Goal: Task Accomplishment & Management: Manage account settings

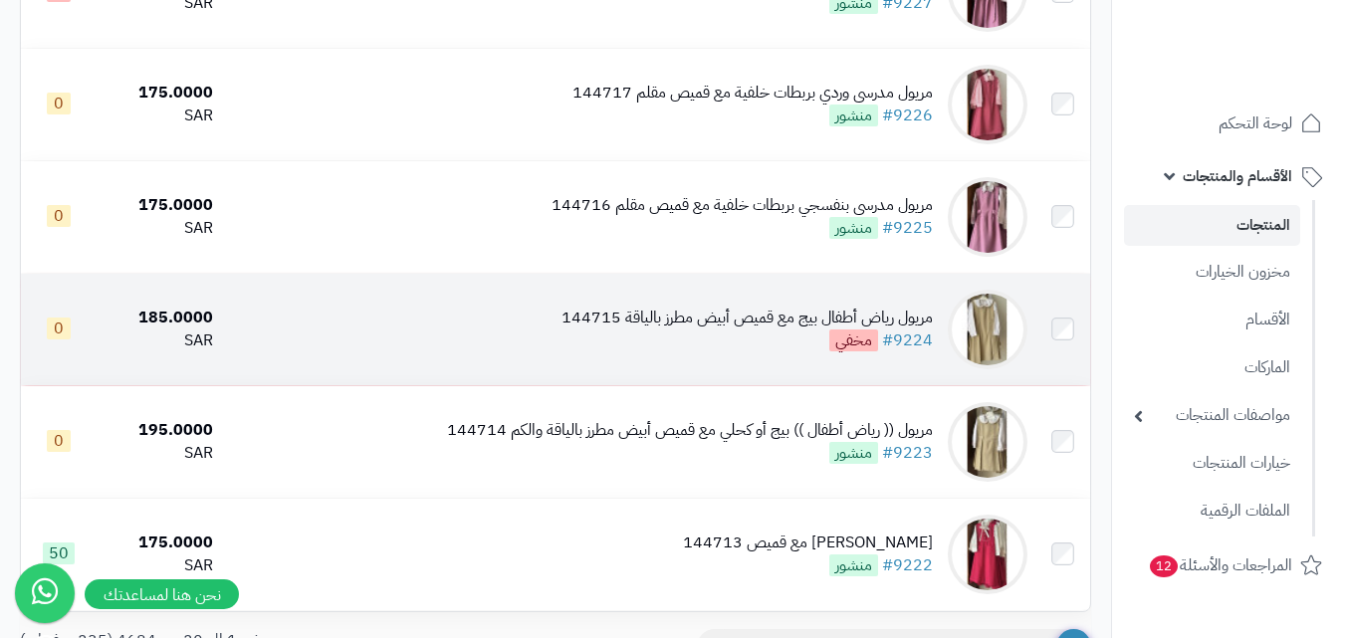
scroll to position [2193, 0]
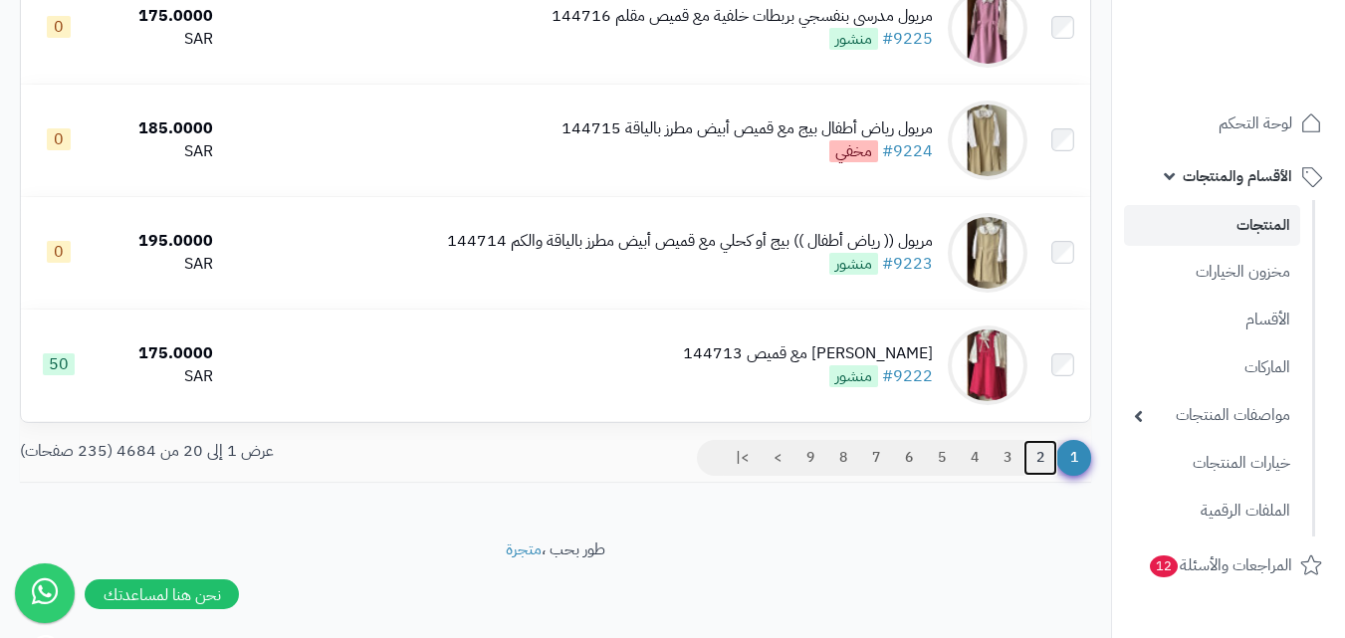
click at [1038, 451] on link "2" at bounding box center [1041, 458] width 34 height 36
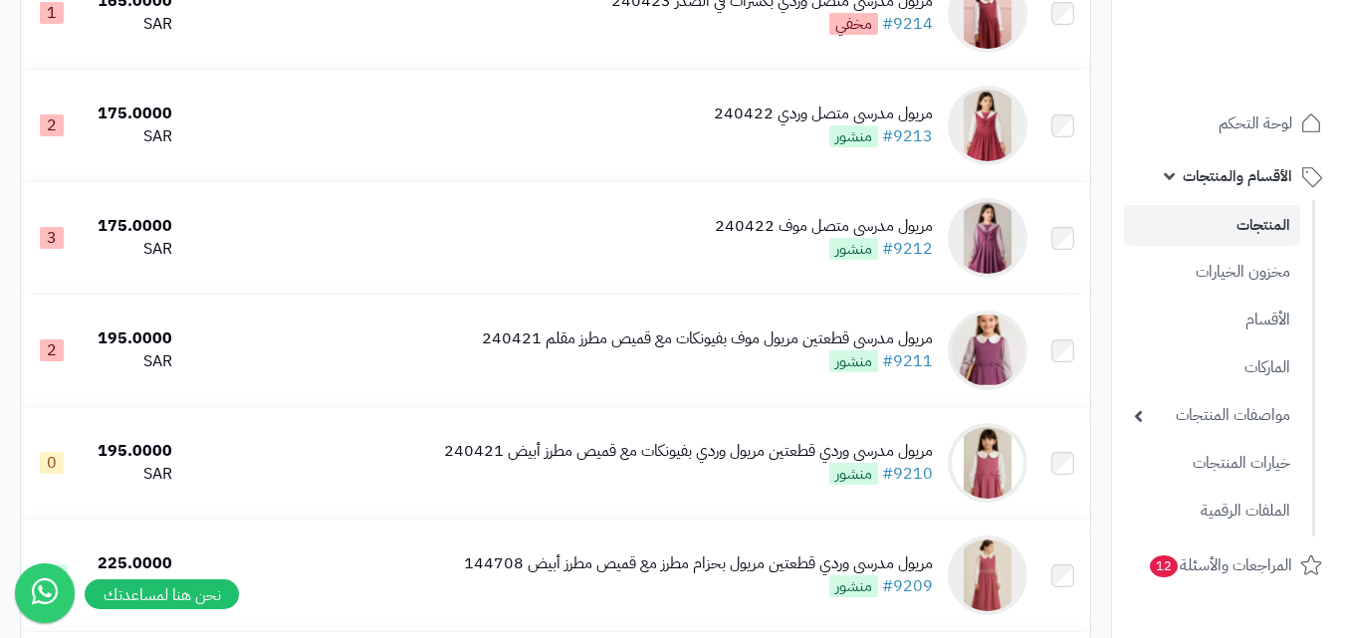
scroll to position [1095, 0]
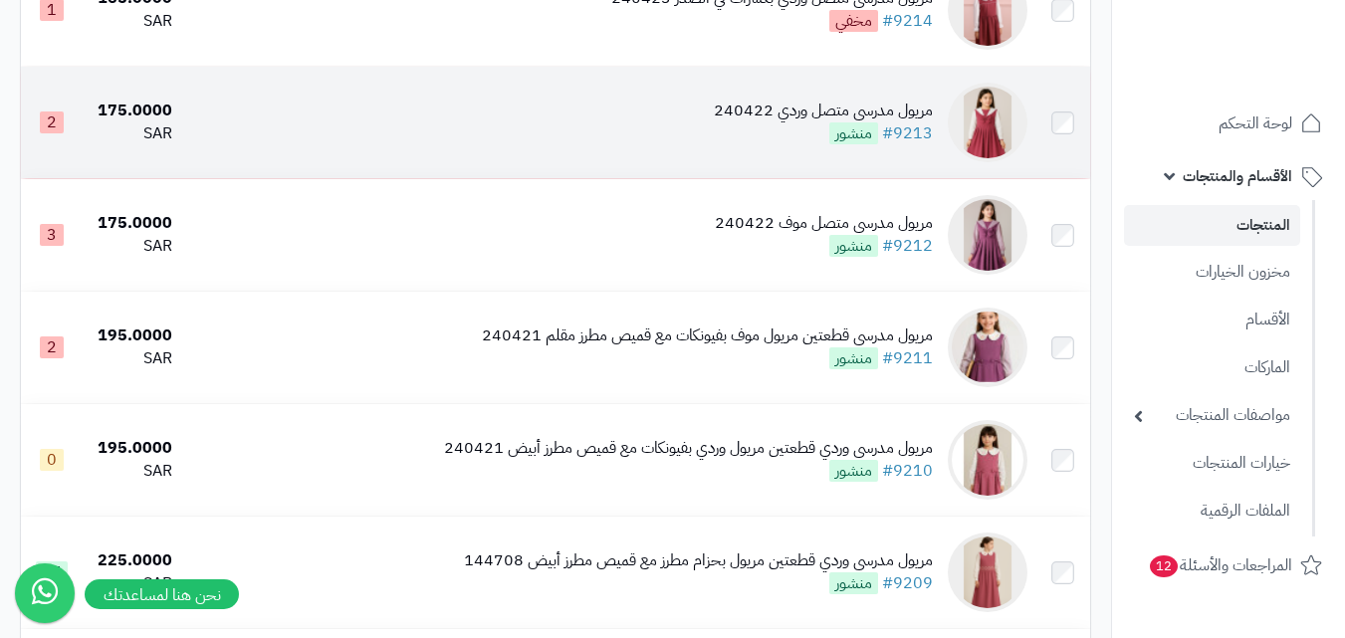
click at [1014, 140] on img at bounding box center [988, 123] width 80 height 80
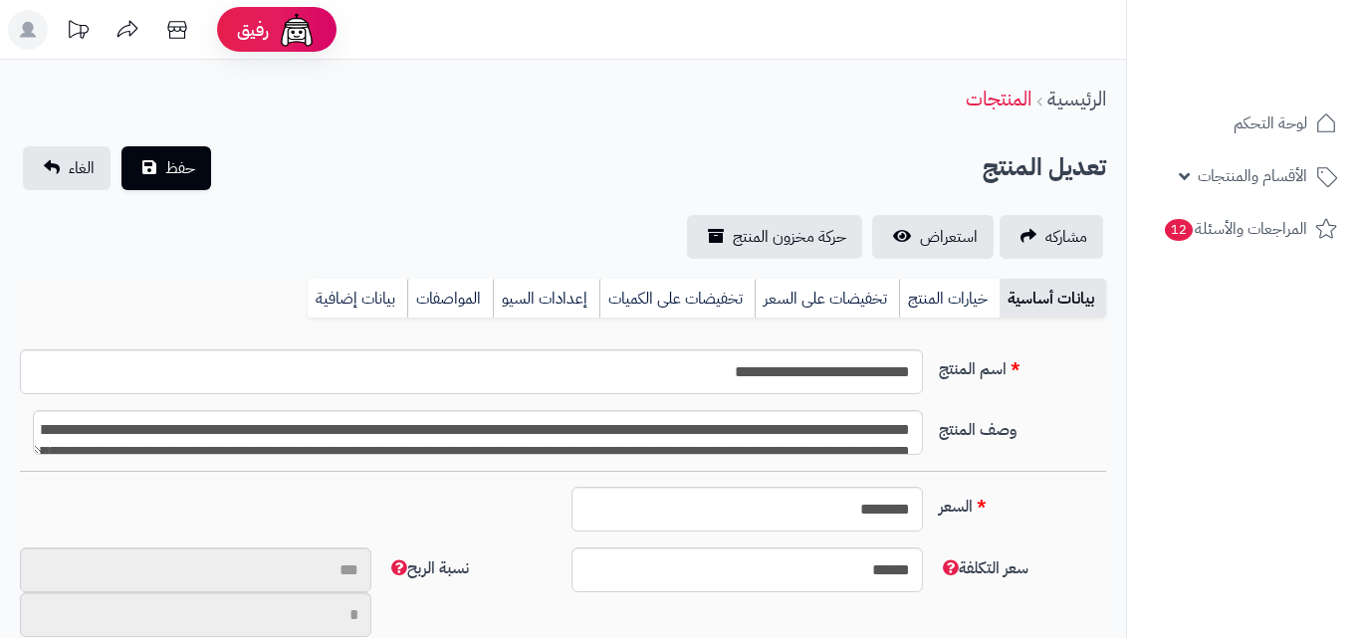
type input "**"
type input "**********"
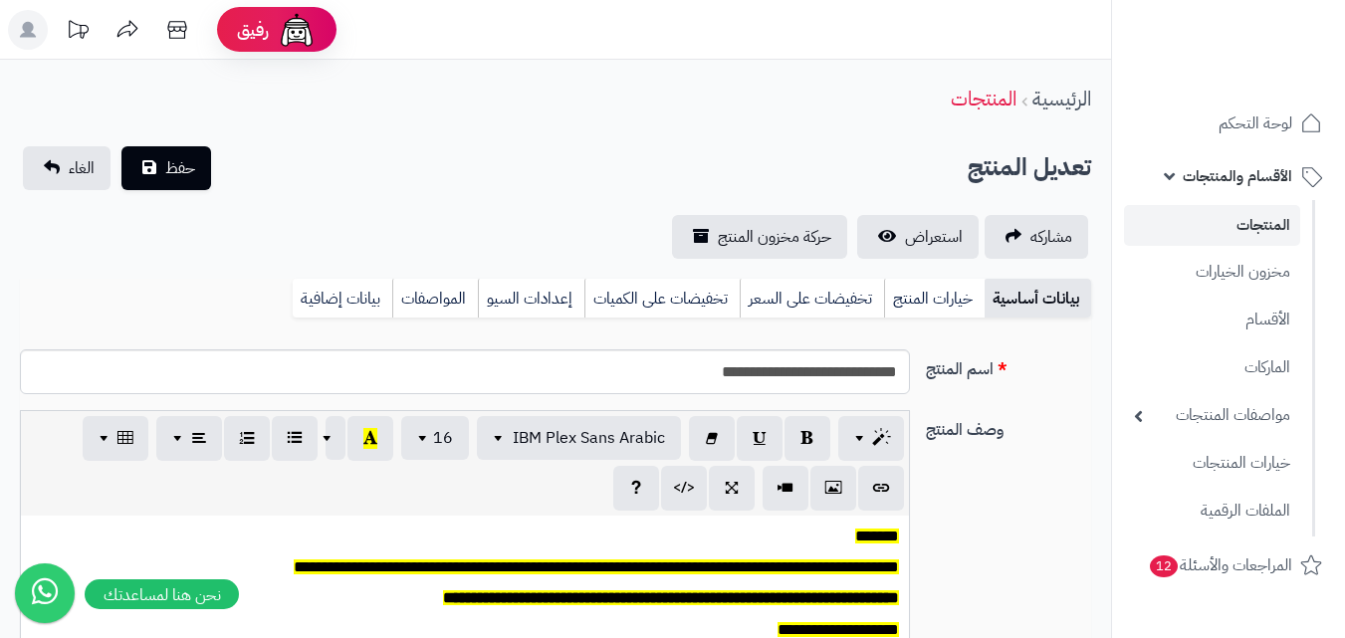
type input "******"
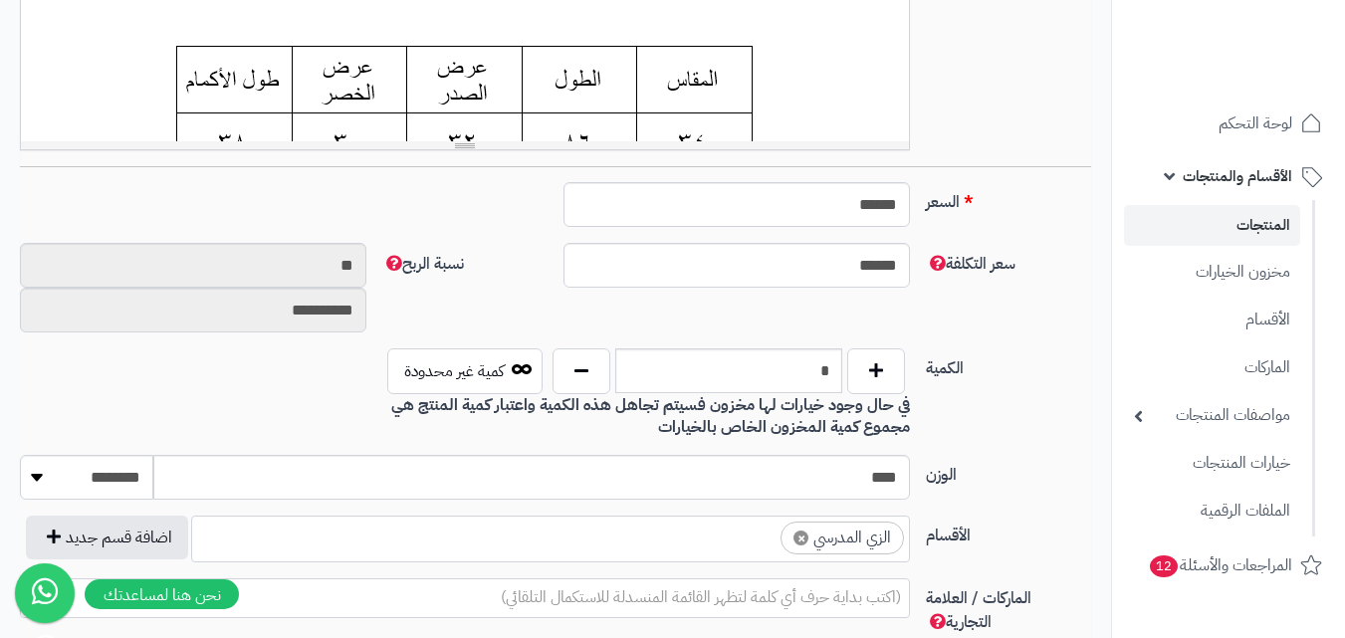
scroll to position [697, 0]
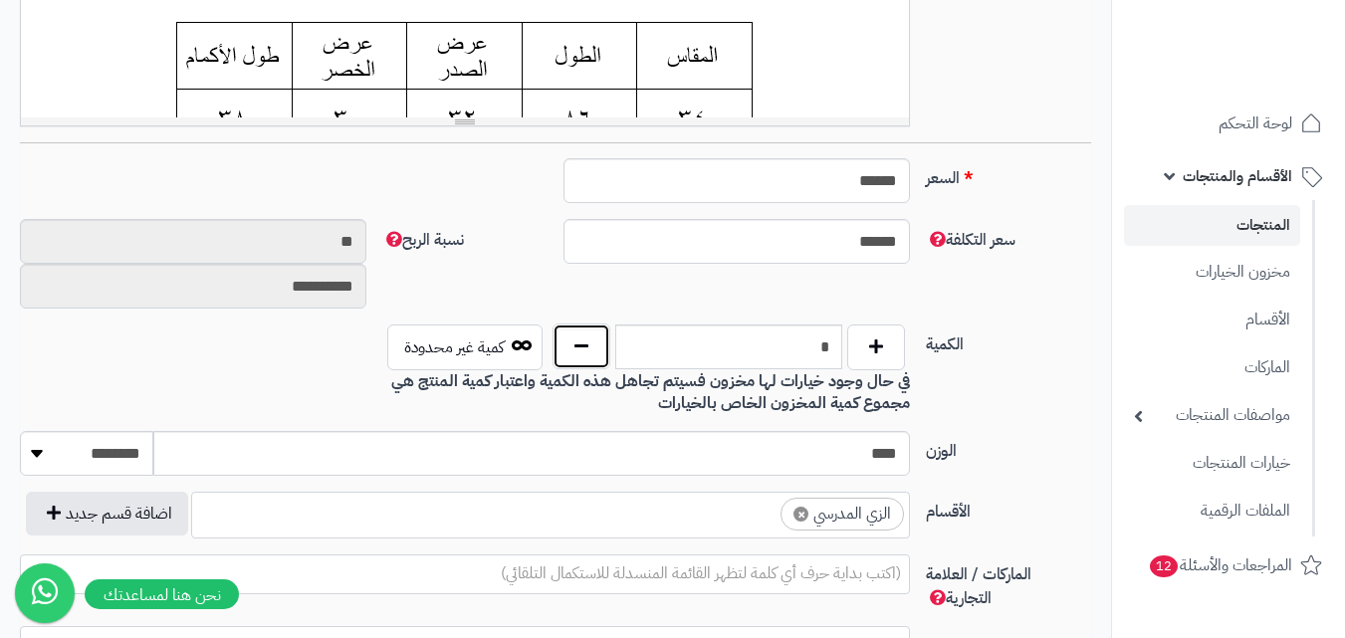
click at [599, 350] on button "button" at bounding box center [582, 347] width 58 height 46
type input "*"
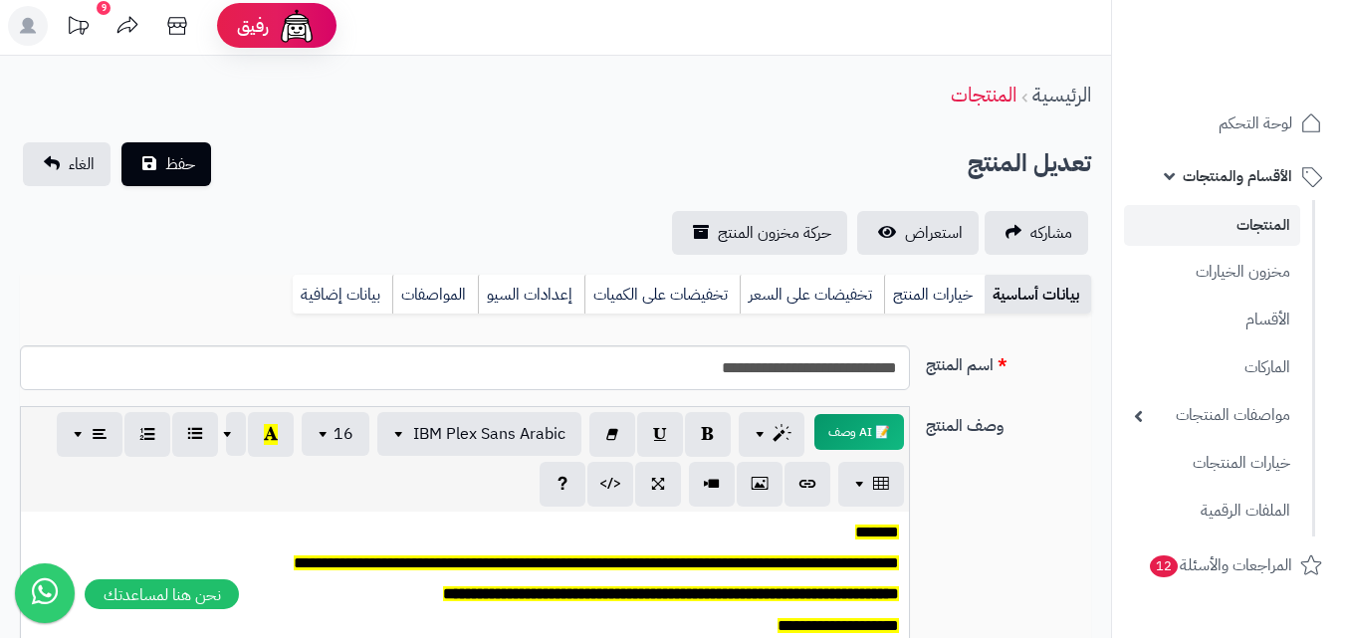
scroll to position [0, 0]
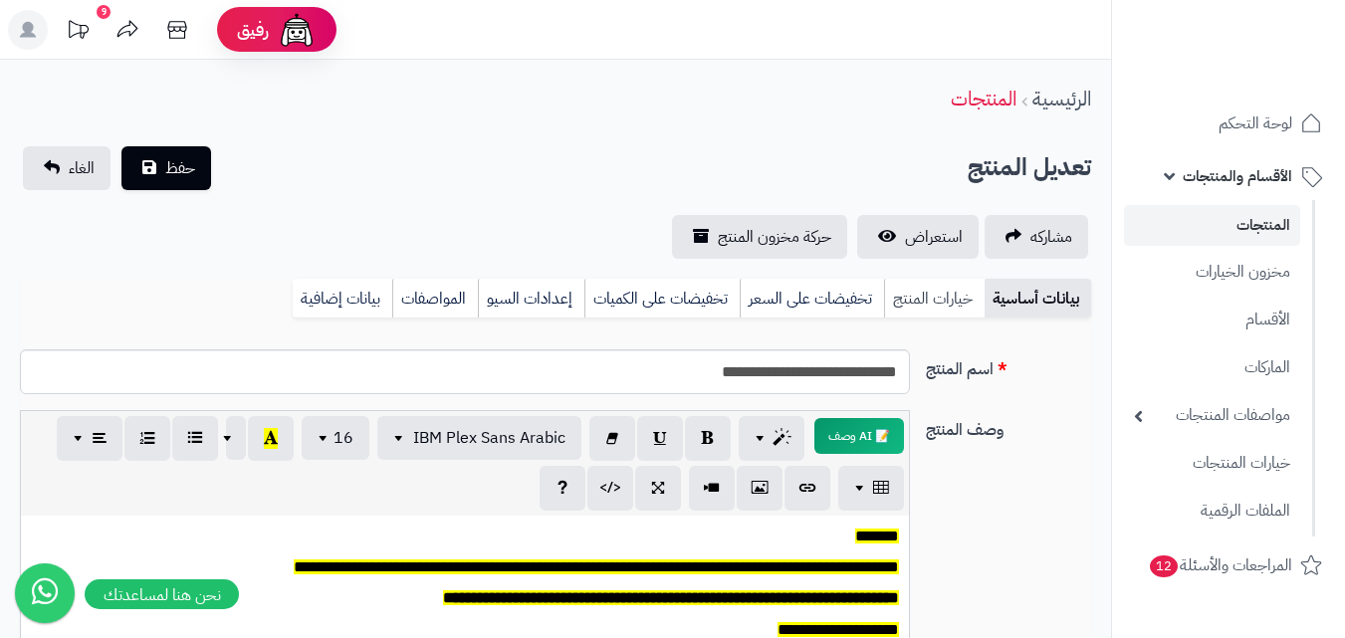
click at [953, 299] on link "خيارات المنتج" at bounding box center [934, 299] width 101 height 40
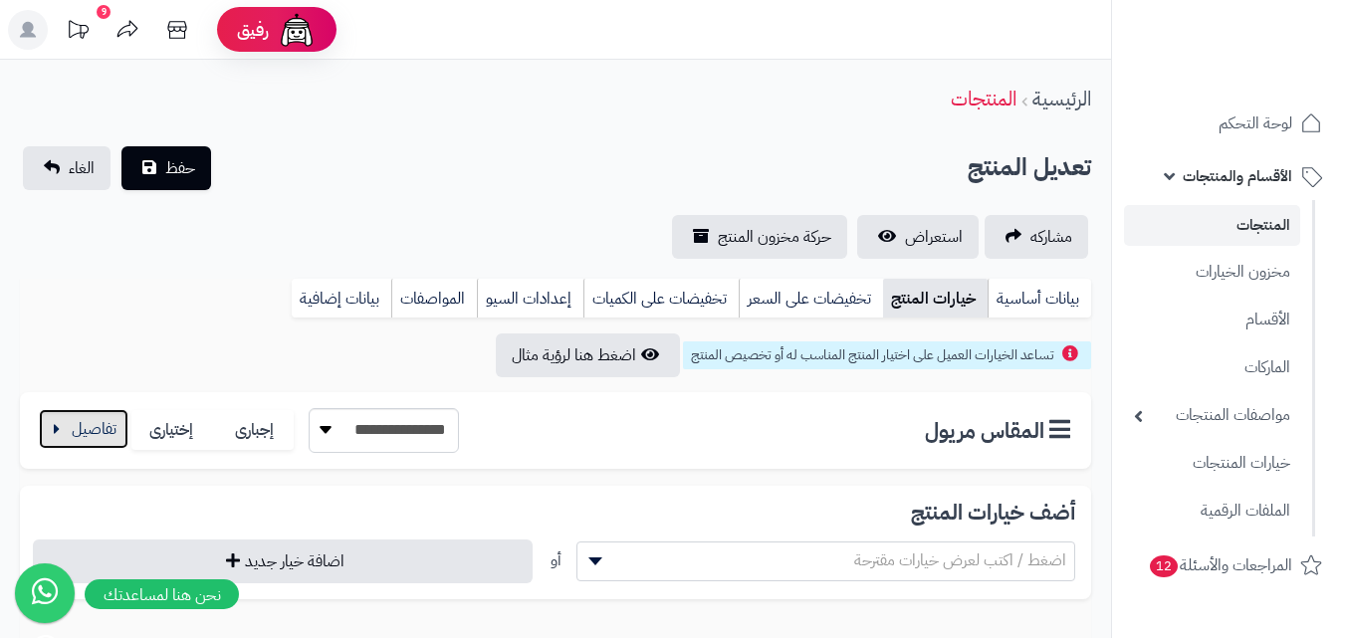
click at [103, 429] on button "button" at bounding box center [84, 429] width 90 height 40
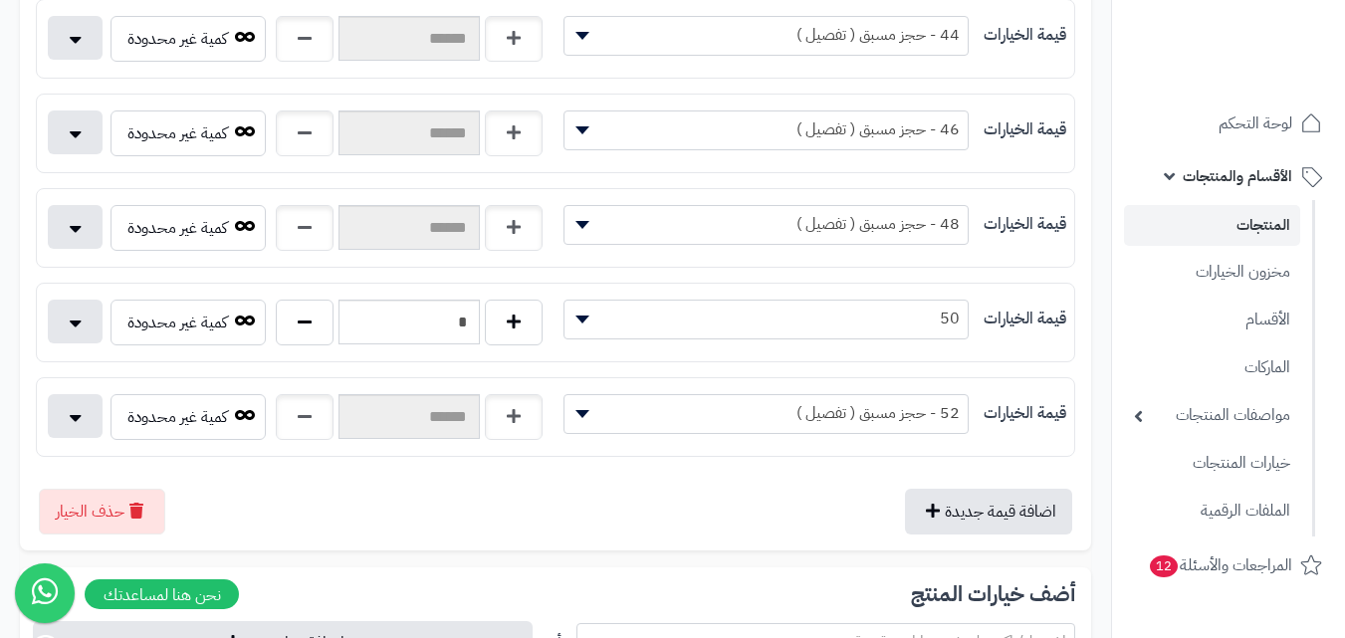
scroll to position [996, 0]
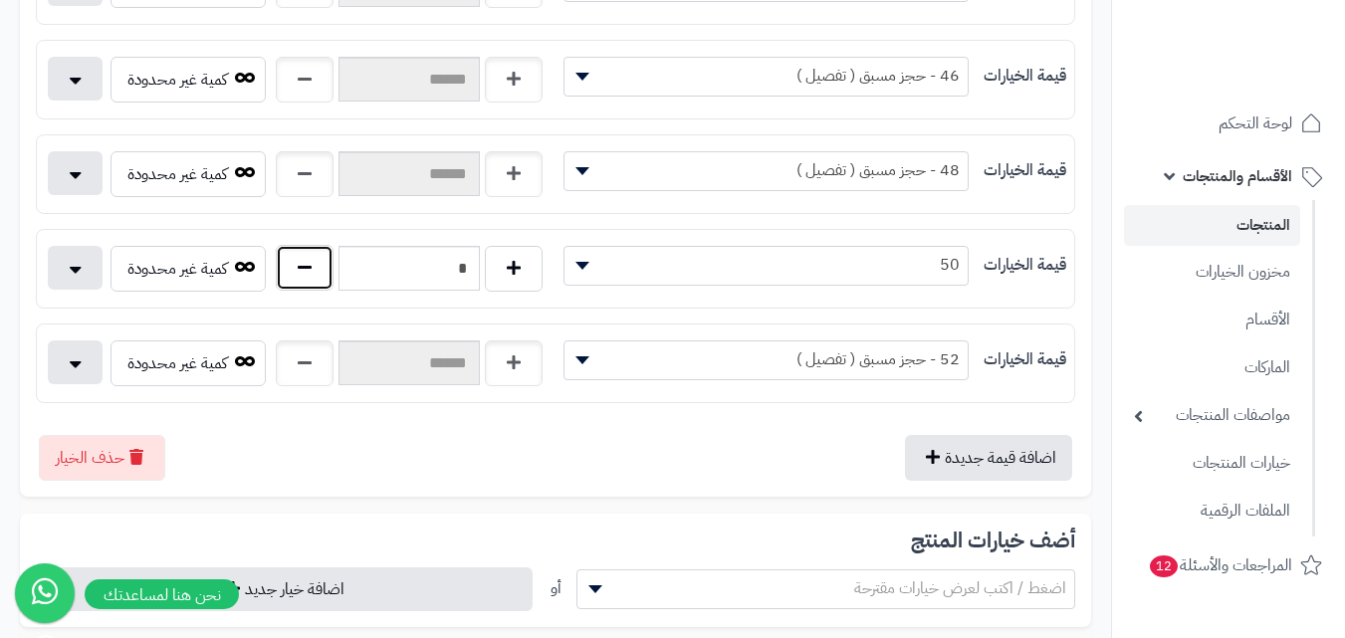
click at [287, 284] on button "button" at bounding box center [305, 268] width 58 height 46
type input "*"
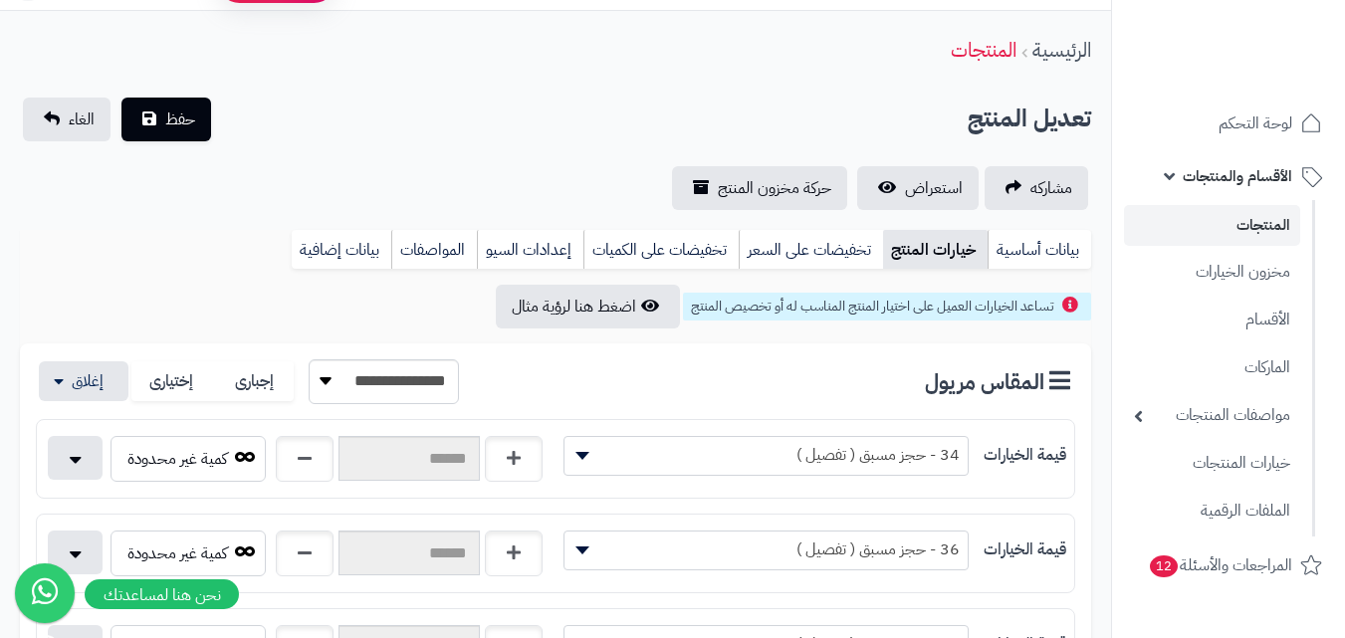
scroll to position [0, 0]
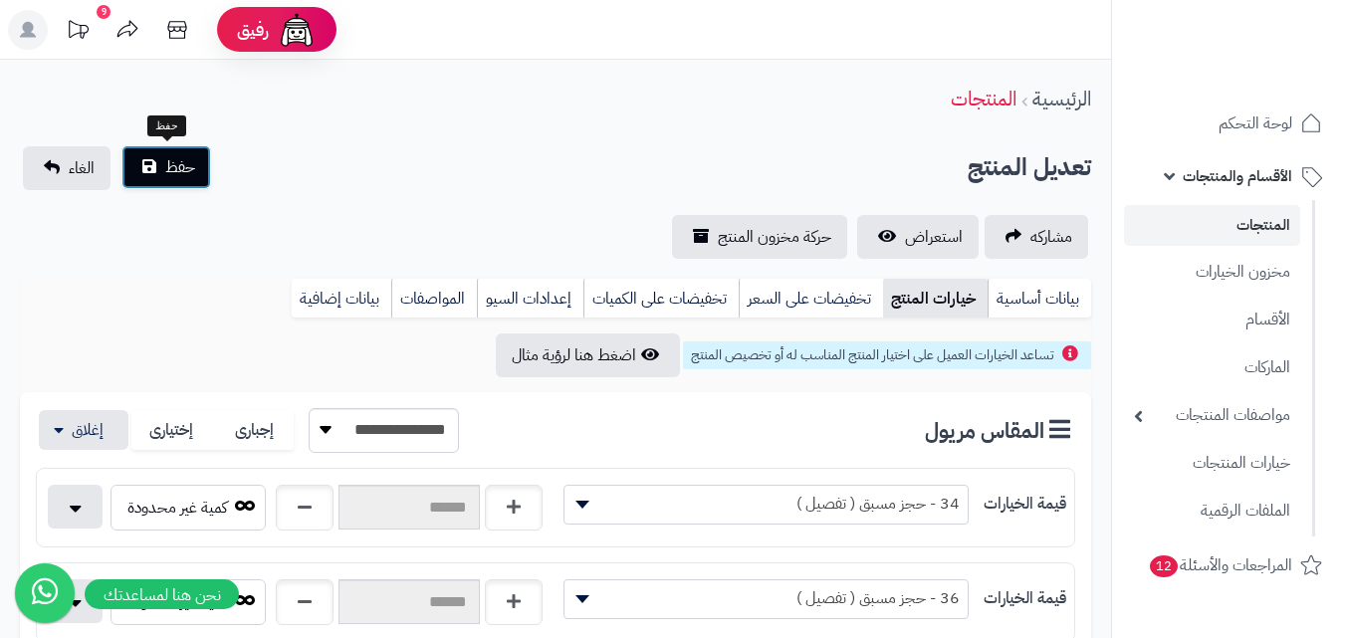
click at [156, 180] on button "حفظ" at bounding box center [166, 167] width 90 height 44
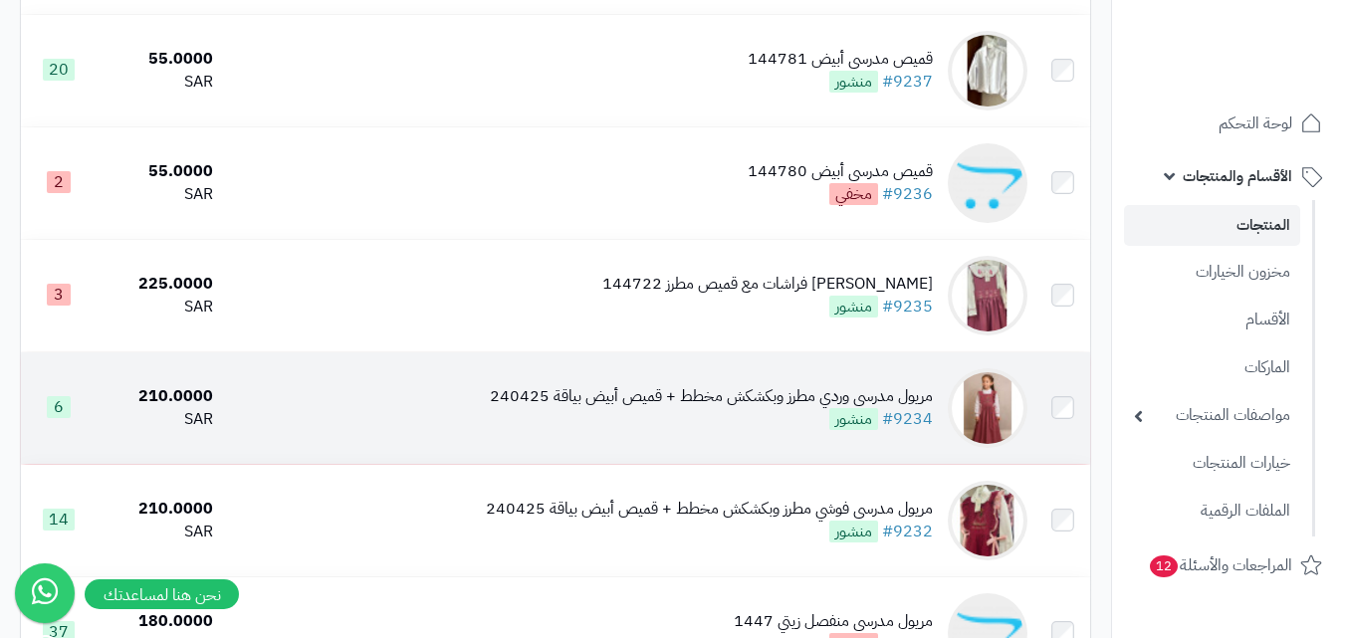
scroll to position [996, 0]
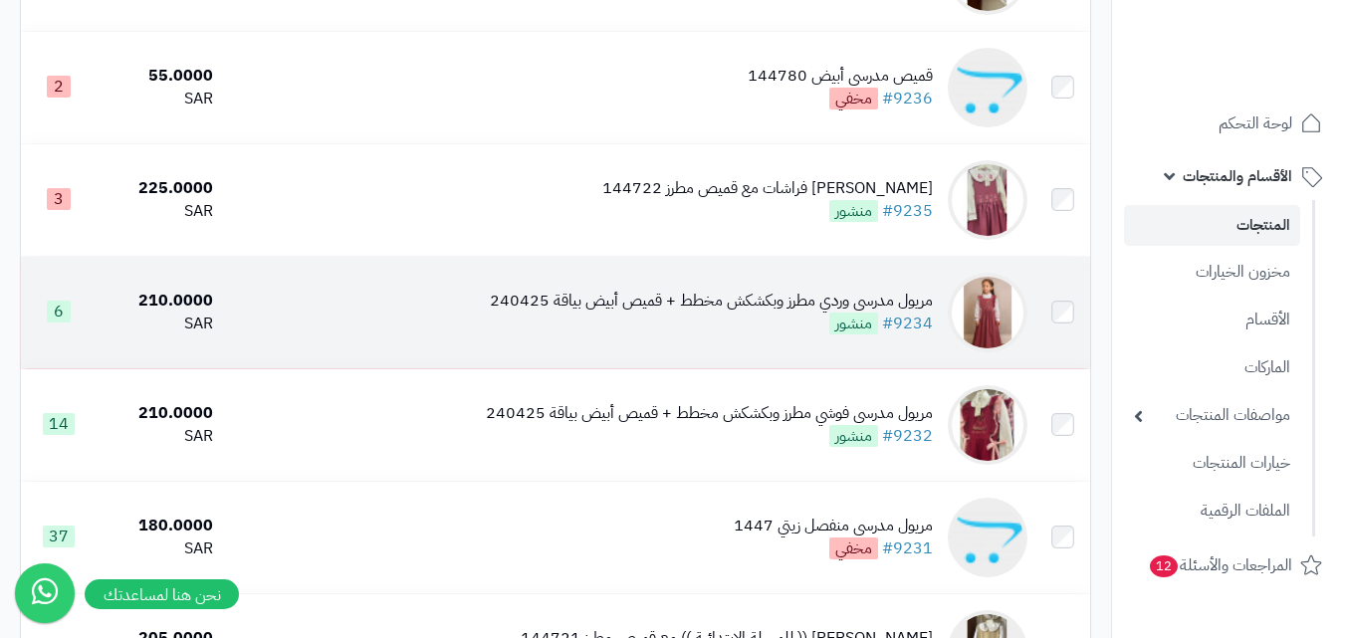
click at [1003, 328] on img at bounding box center [988, 313] width 80 height 80
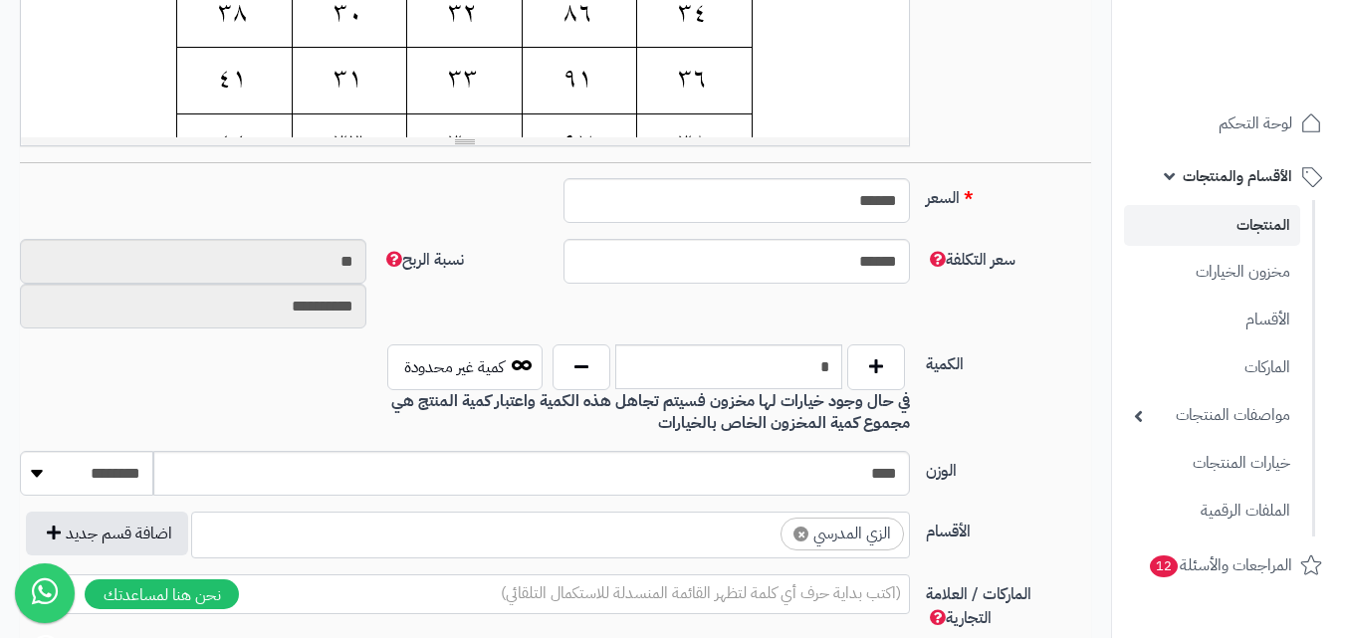
scroll to position [697, 0]
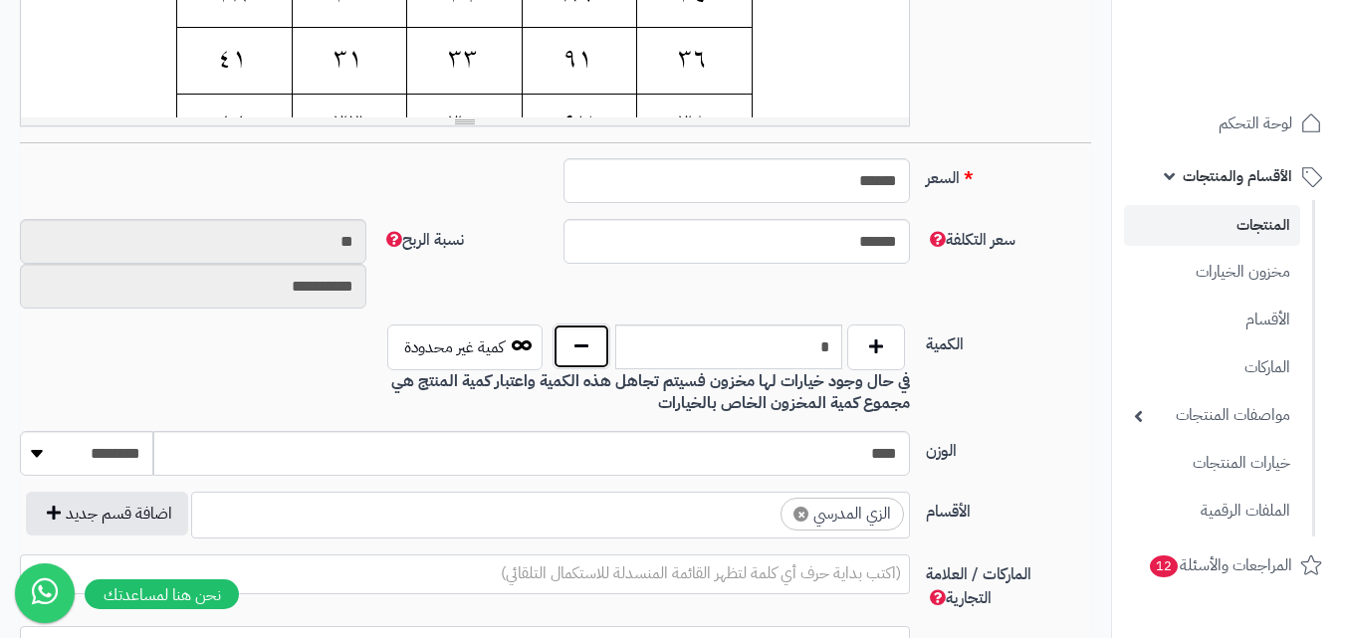
click at [598, 355] on button "button" at bounding box center [582, 347] width 58 height 46
type input "*"
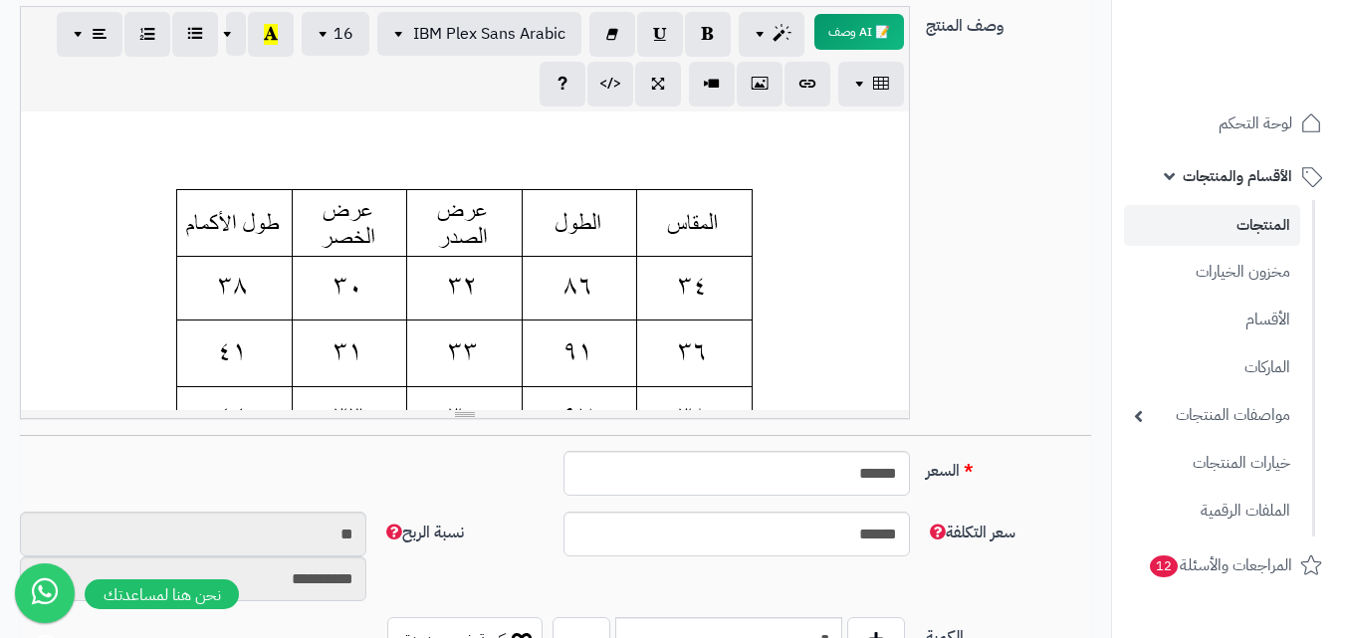
scroll to position [100, 0]
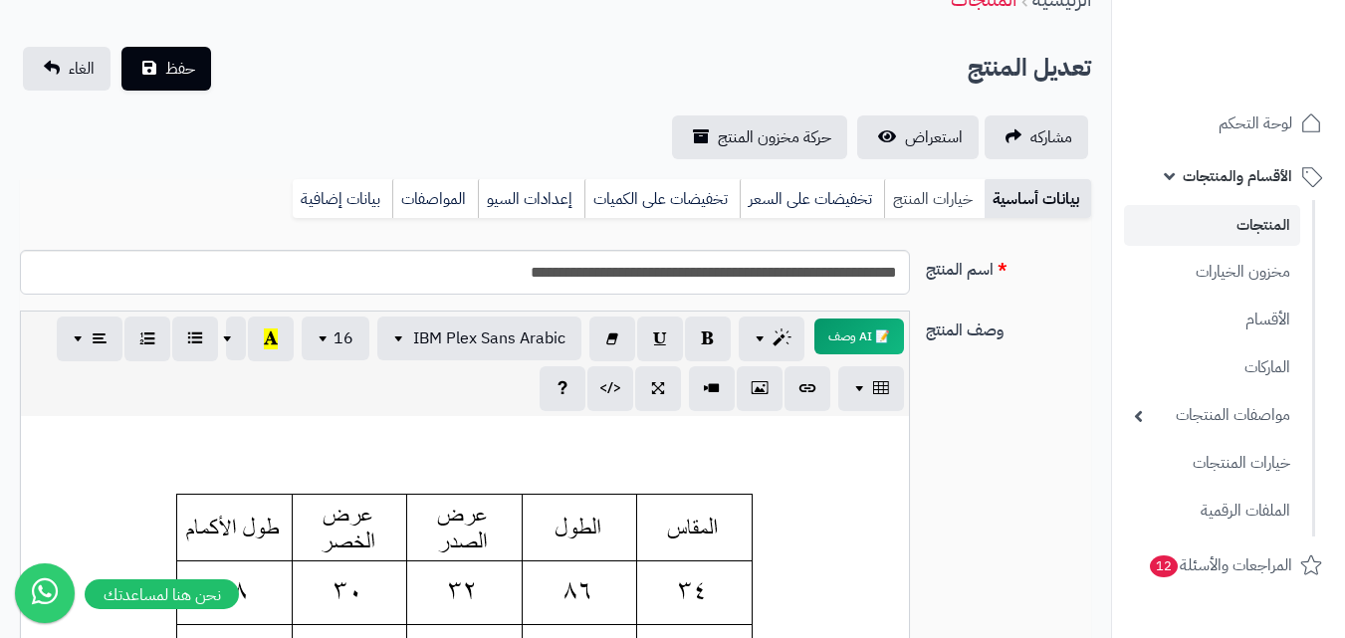
click at [922, 212] on link "خيارات المنتج" at bounding box center [934, 199] width 101 height 40
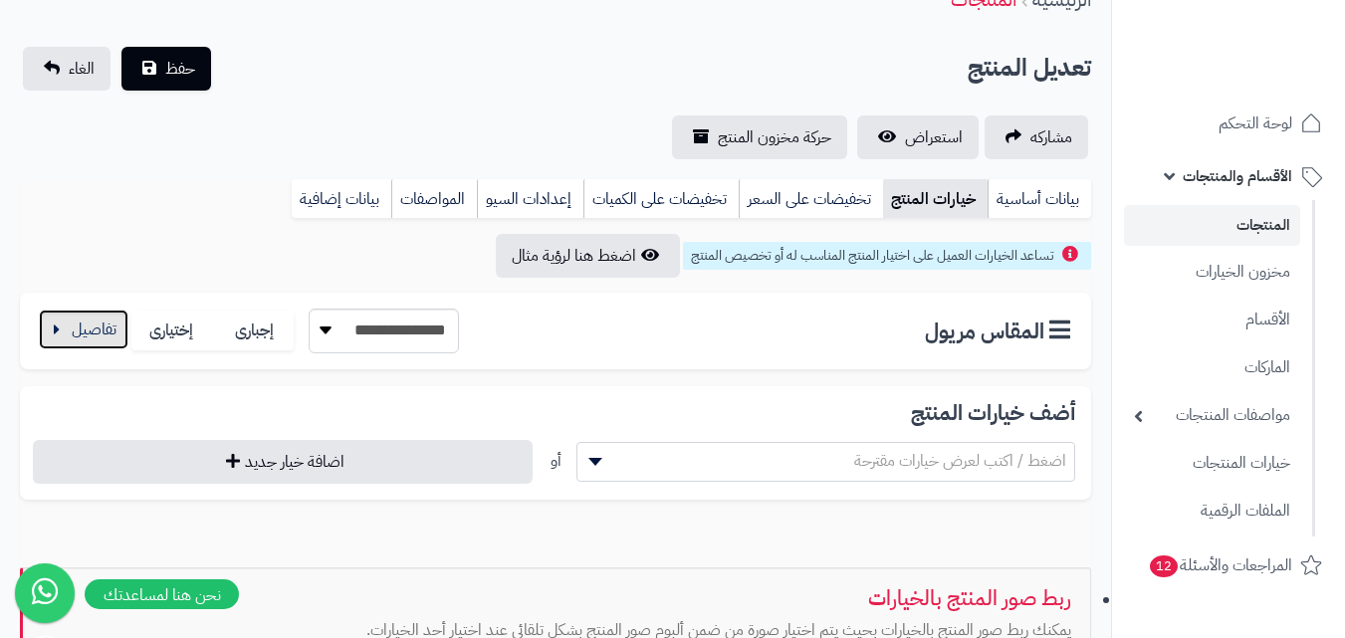
click at [101, 338] on button "button" at bounding box center [84, 330] width 90 height 40
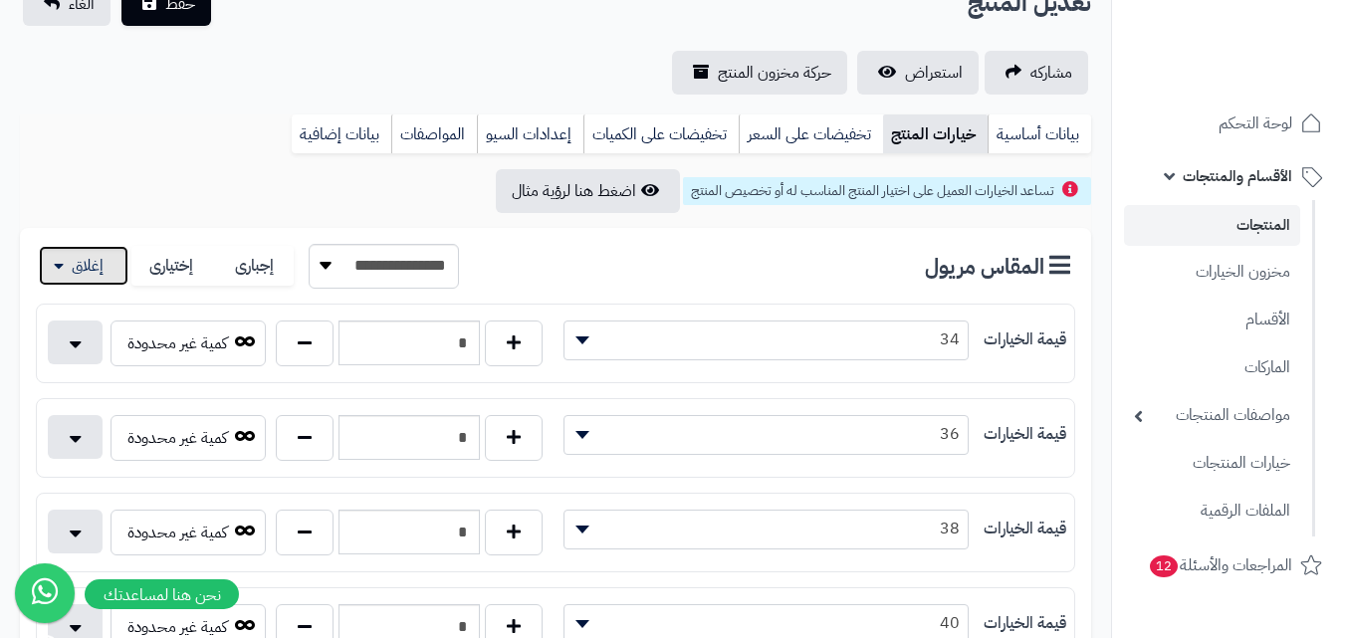
scroll to position [199, 0]
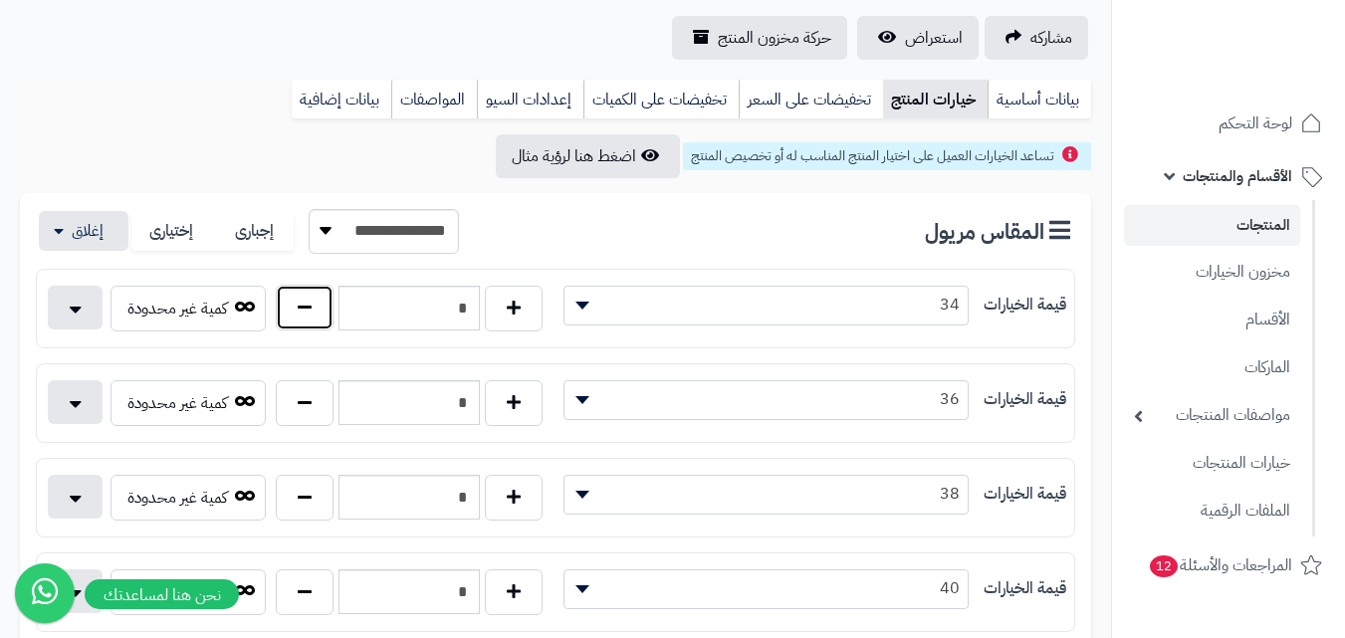
click at [291, 310] on button "button" at bounding box center [305, 308] width 58 height 46
type input "*"
click at [305, 397] on button "button" at bounding box center [305, 402] width 58 height 46
type input "*"
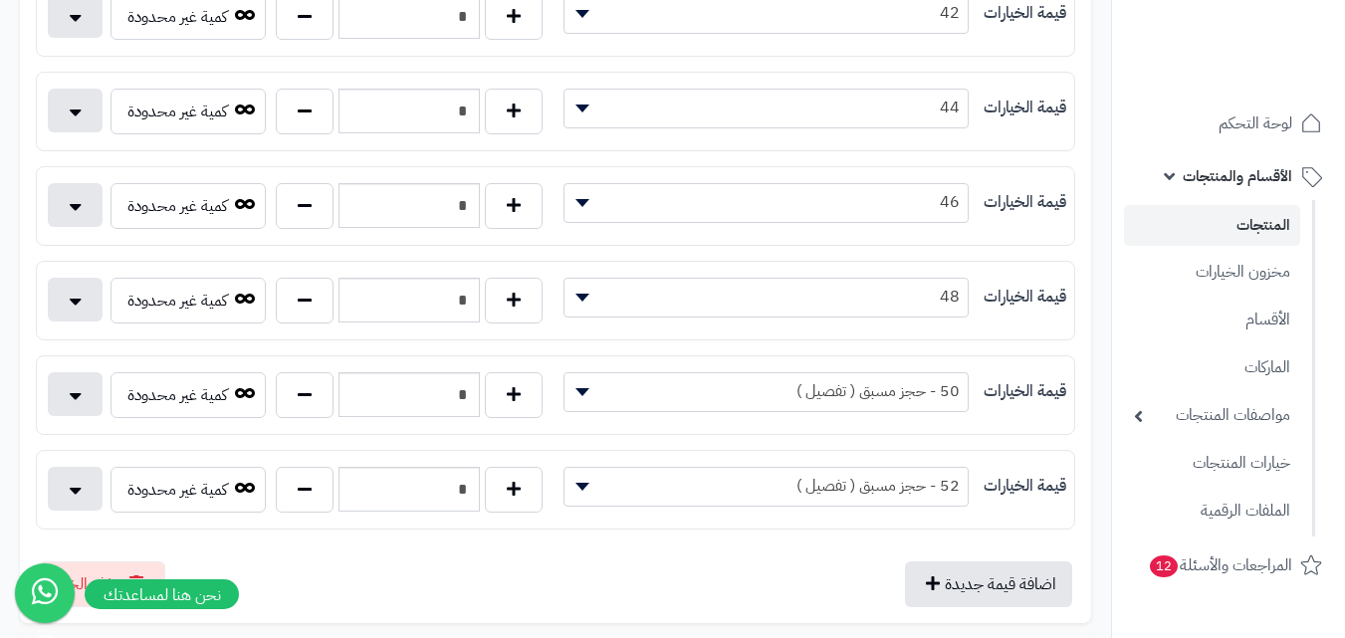
scroll to position [896, 0]
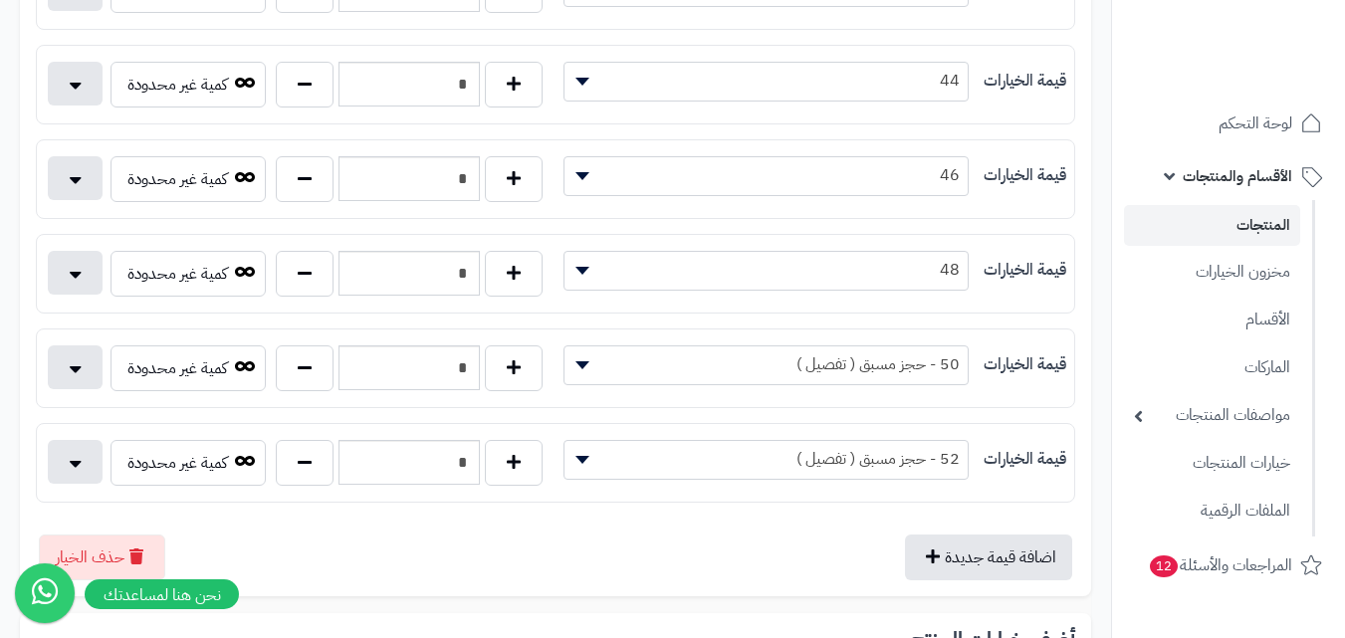
click at [692, 366] on span "50 - حجز مسبق ( تفصيل )" at bounding box center [766, 365] width 403 height 30
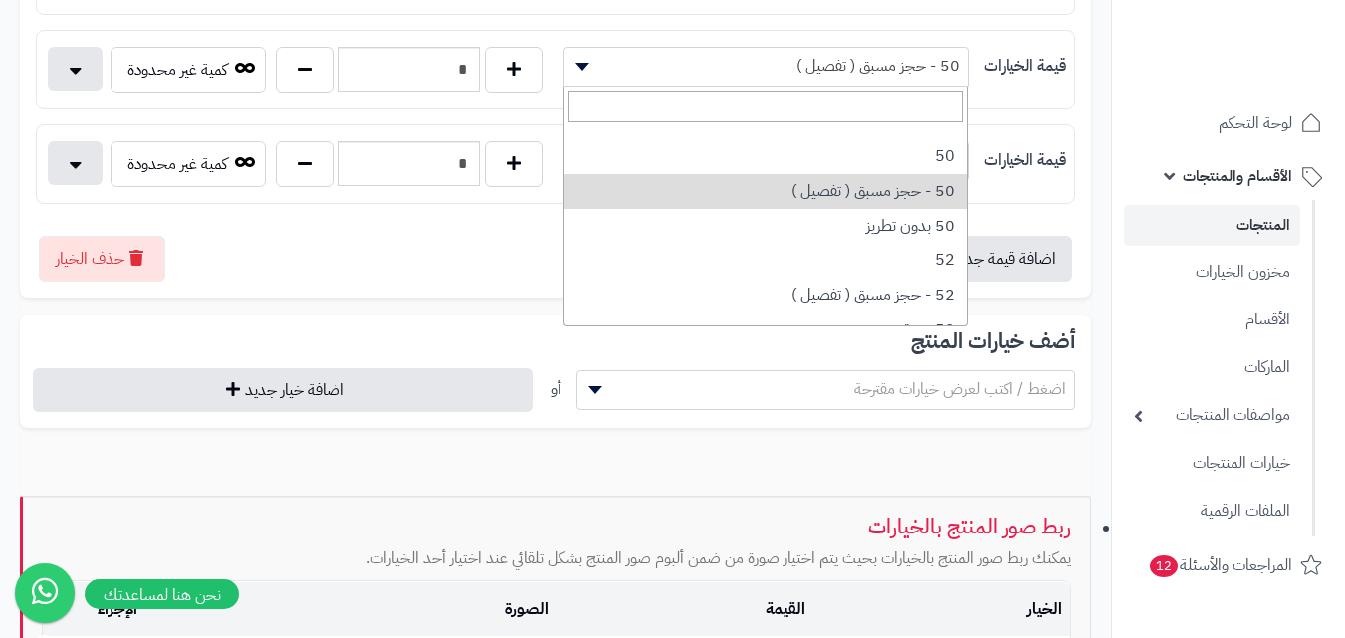
scroll to position [996, 0]
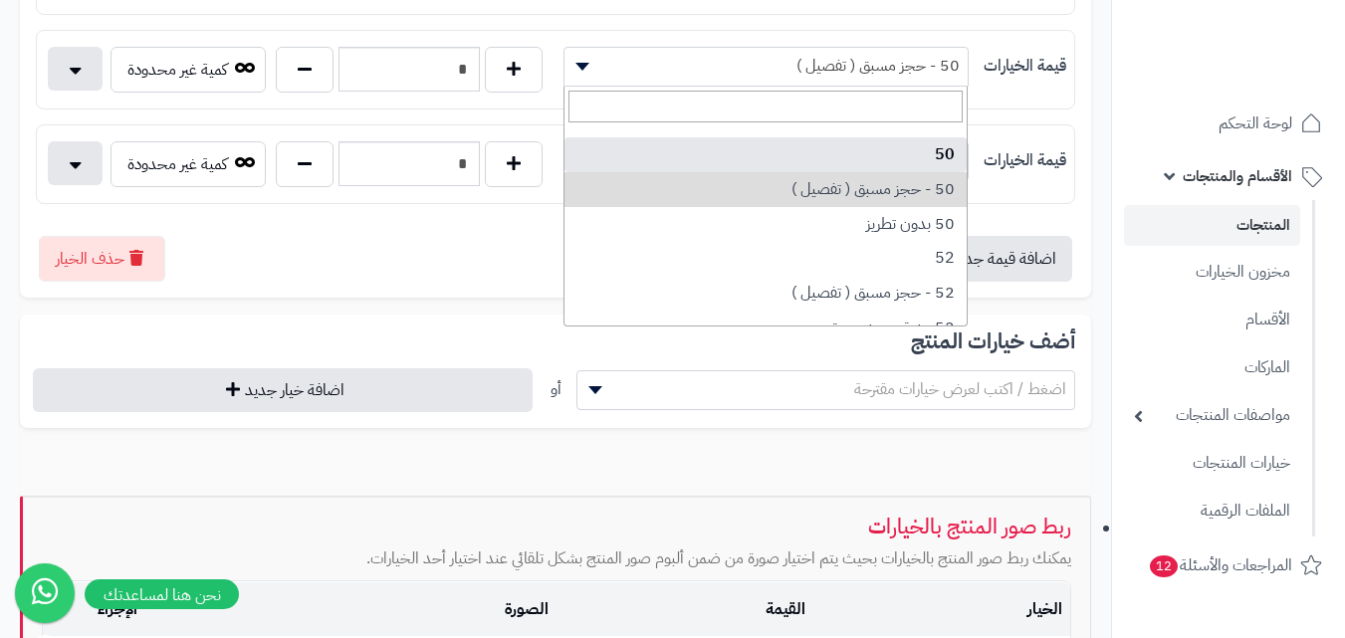
select select "***"
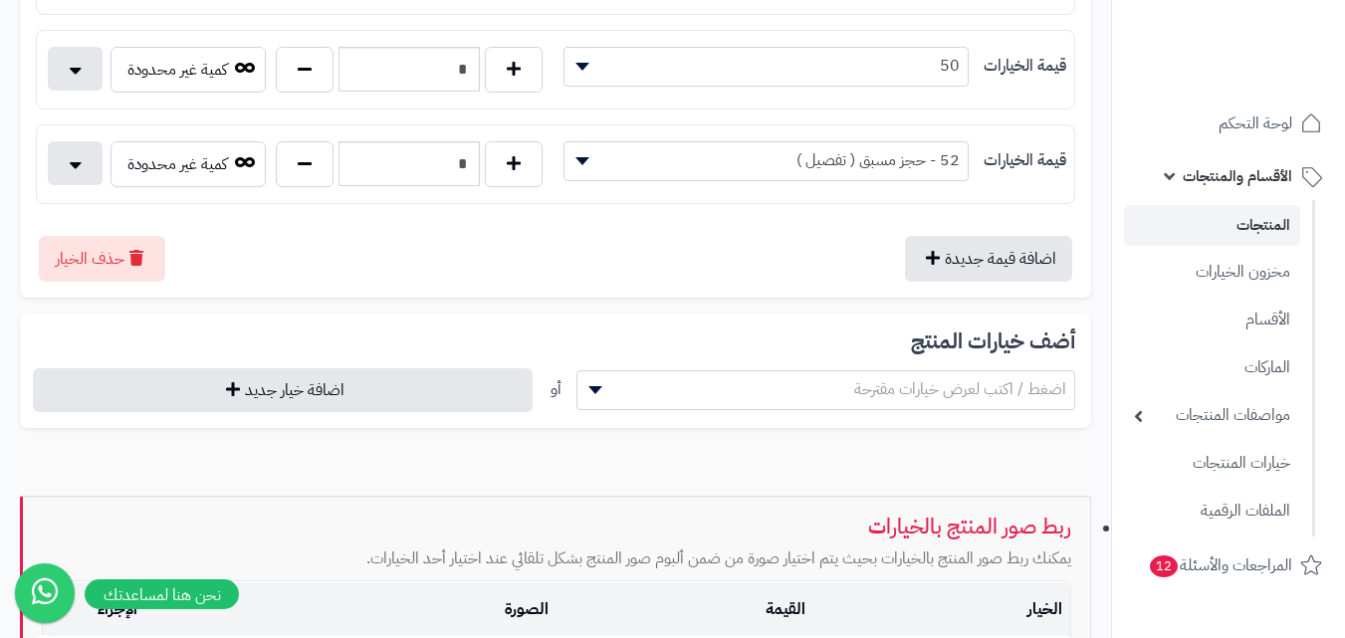
click at [834, 158] on span "52 - حجز مسبق ( تفصيل )" at bounding box center [766, 160] width 403 height 30
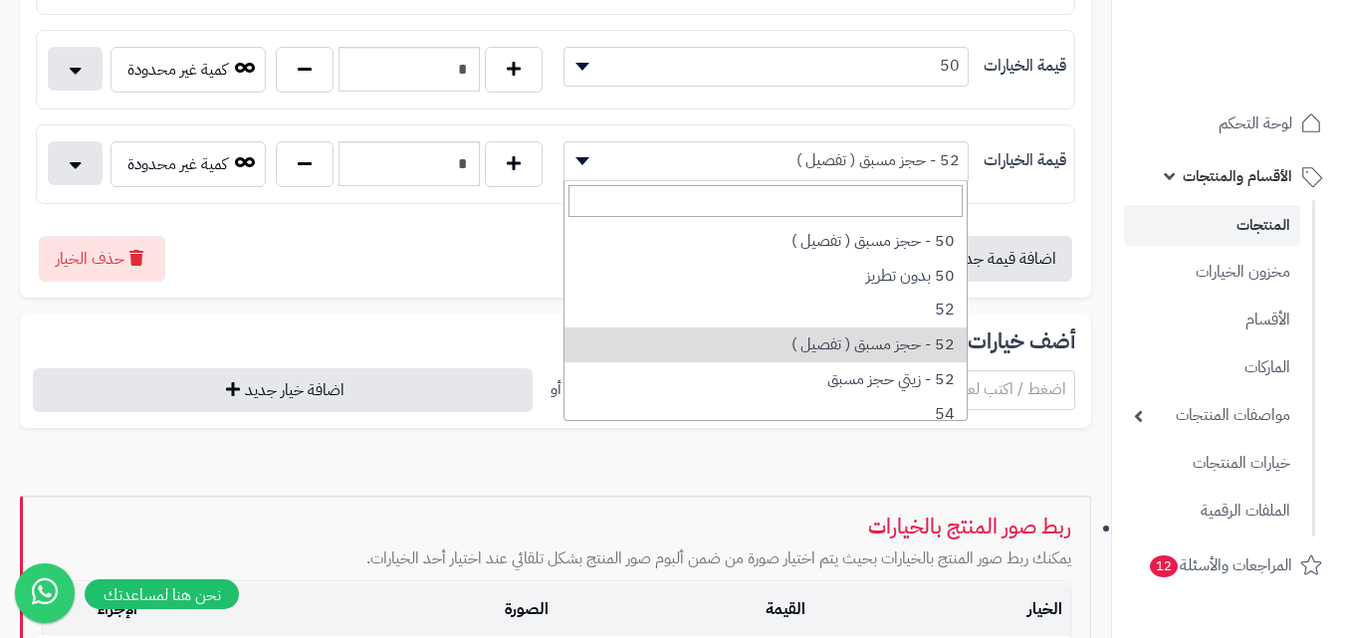
scroll to position [1050, 0]
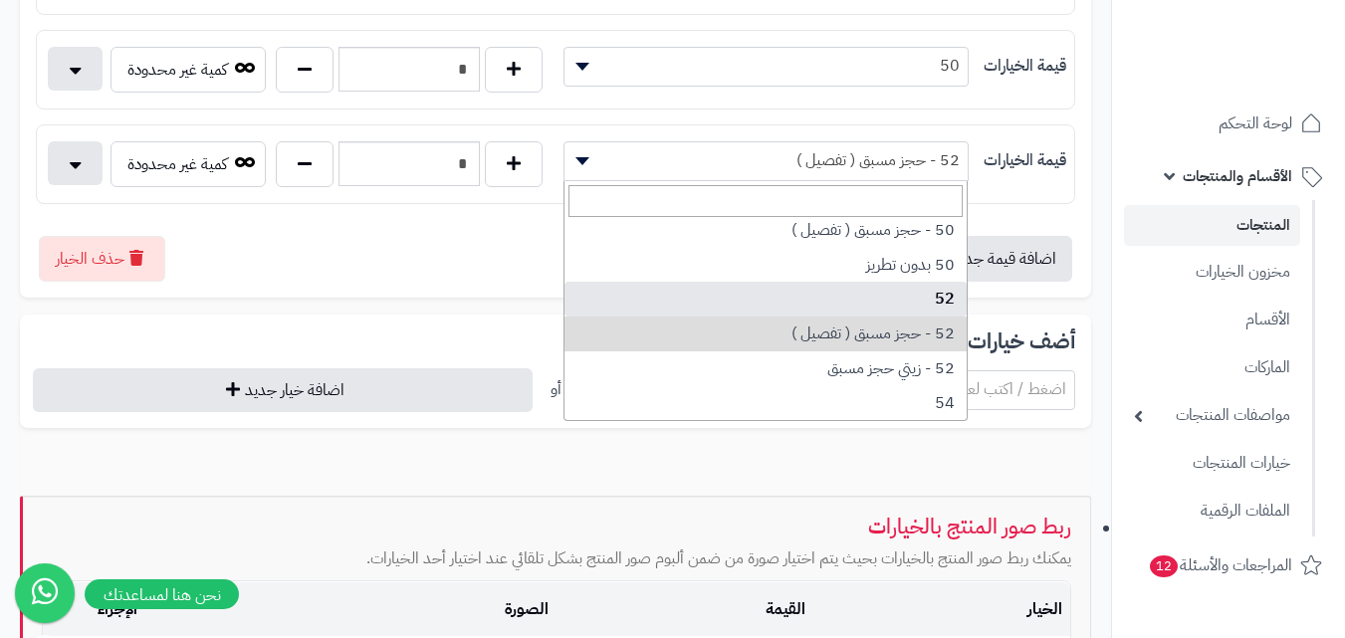
select select "***"
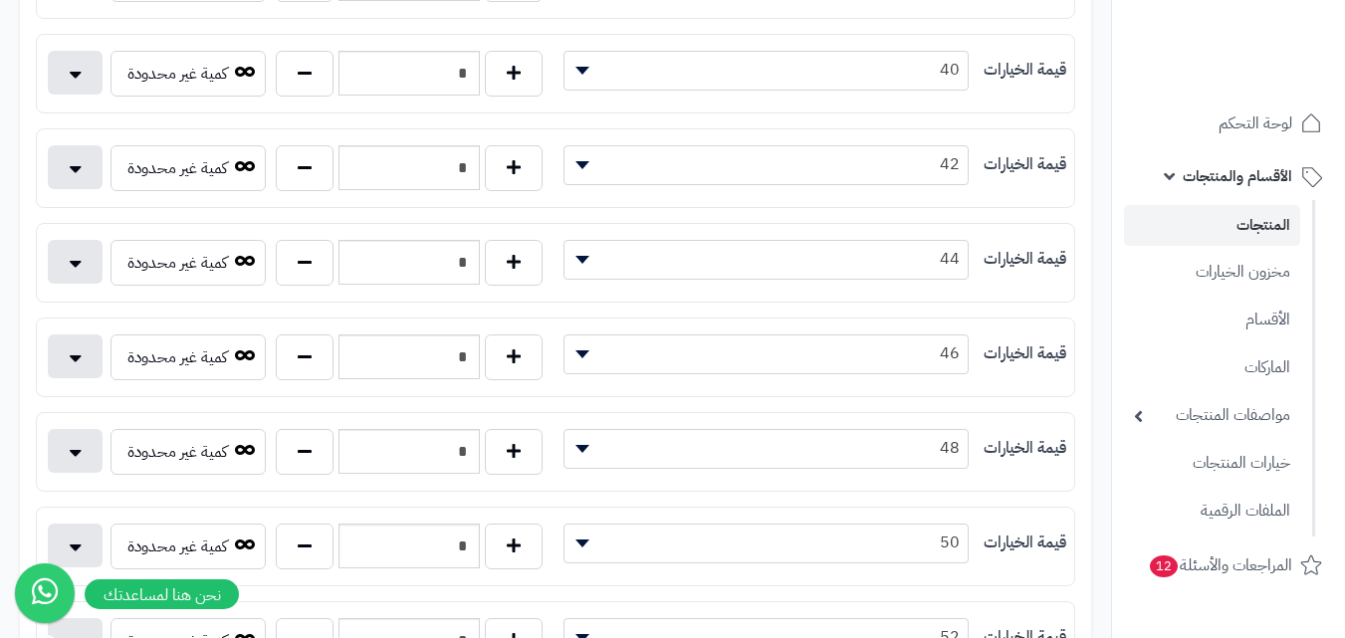
scroll to position [697, 0]
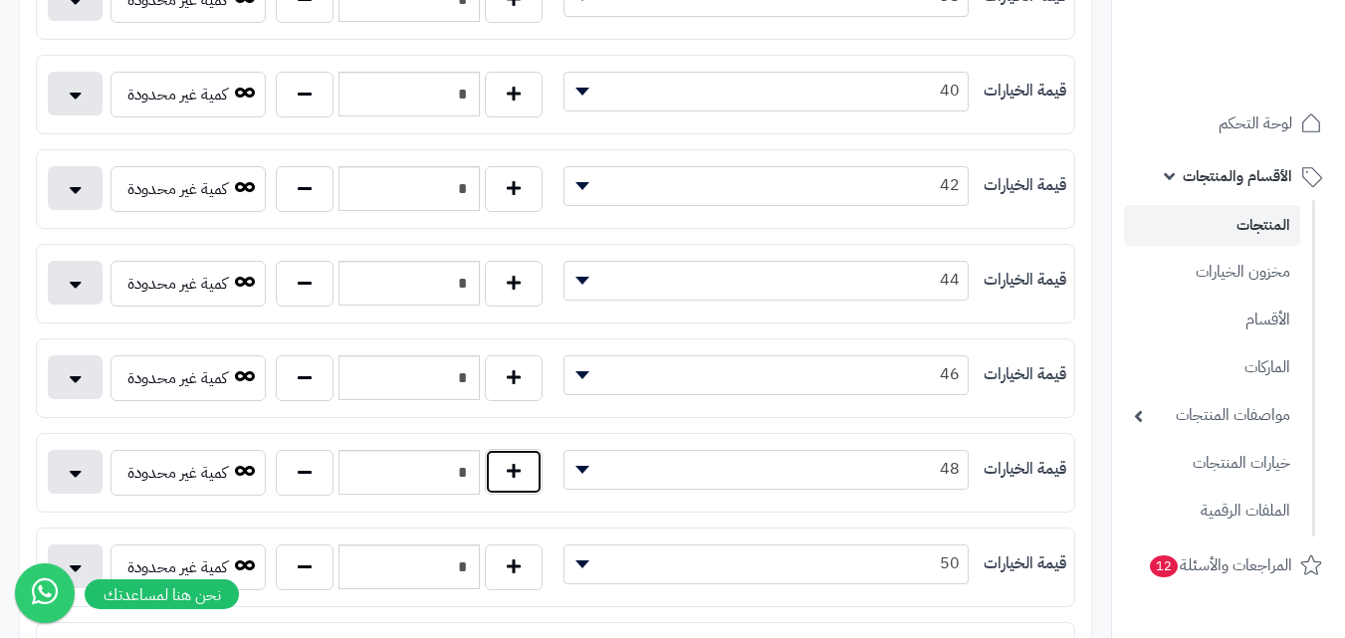
click at [525, 480] on button "button" at bounding box center [514, 472] width 58 height 46
type input "*"
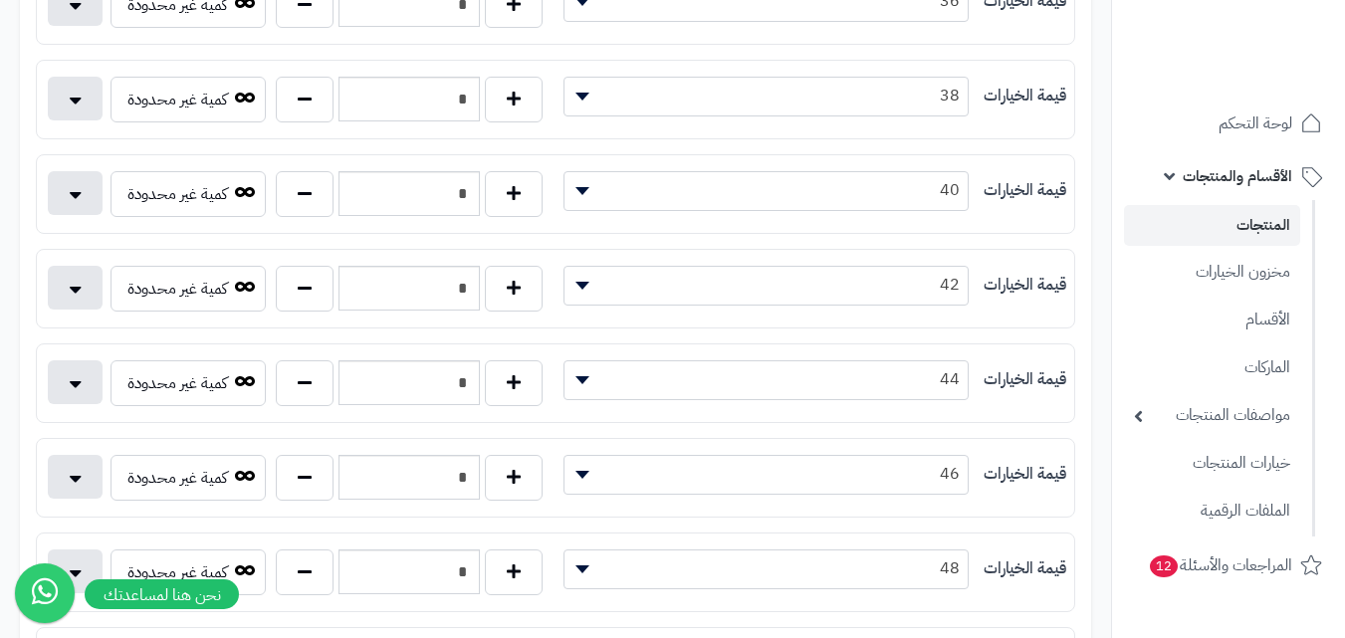
scroll to position [100, 0]
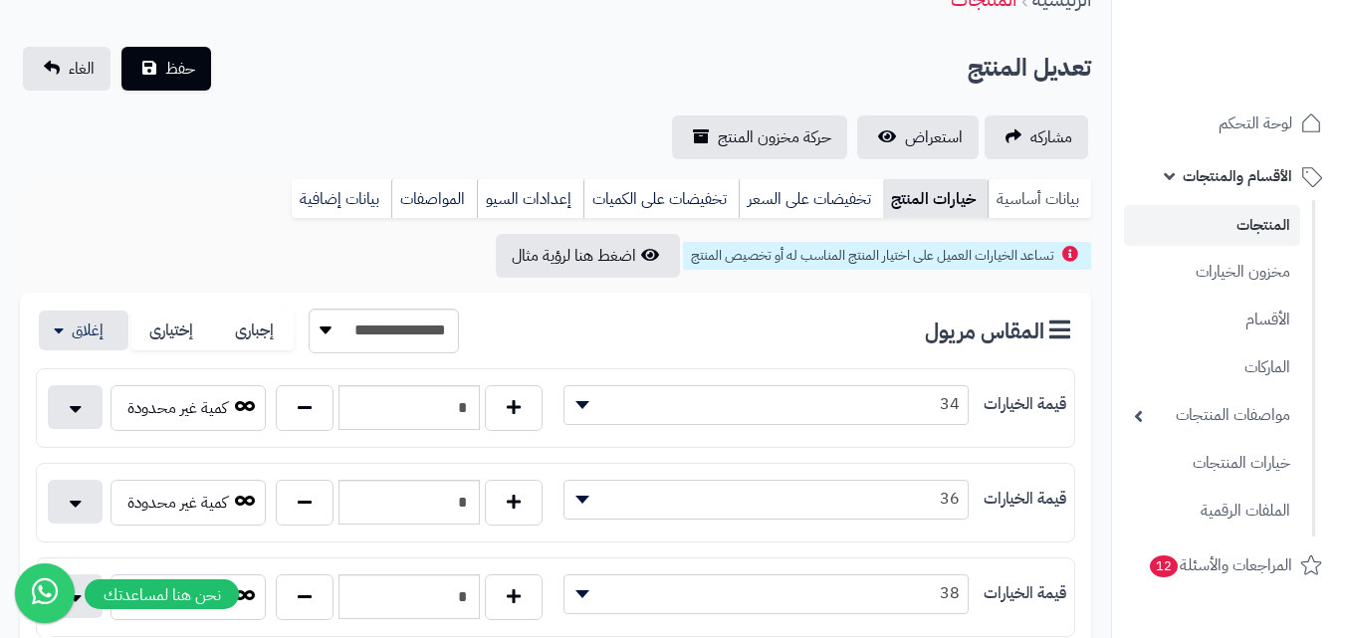
click at [1023, 201] on link "بيانات أساسية" at bounding box center [1040, 199] width 104 height 40
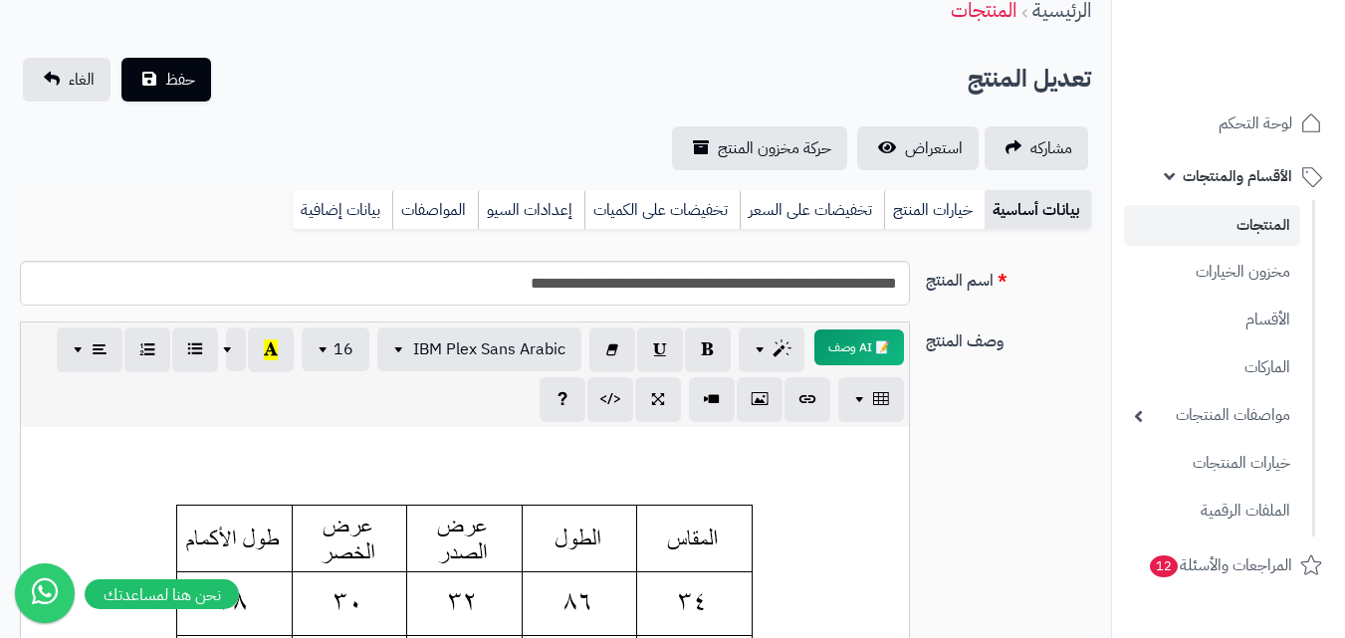
scroll to position [0, 0]
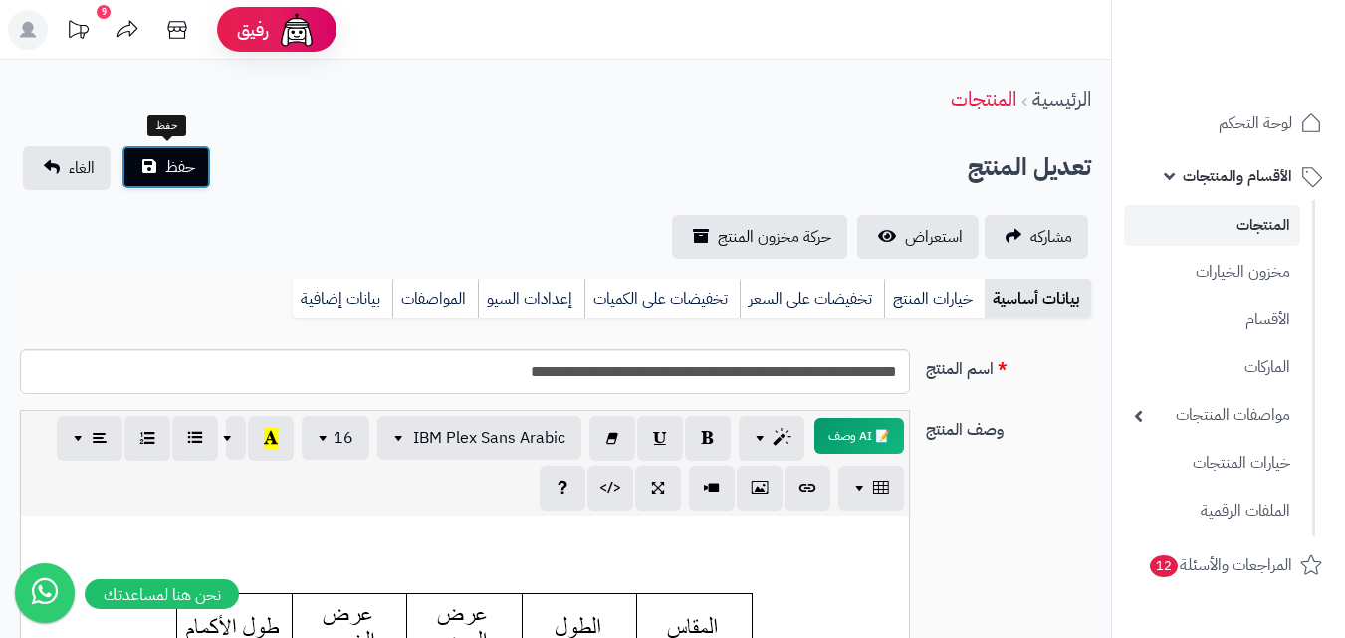
click at [186, 175] on span "حفظ" at bounding box center [180, 167] width 30 height 24
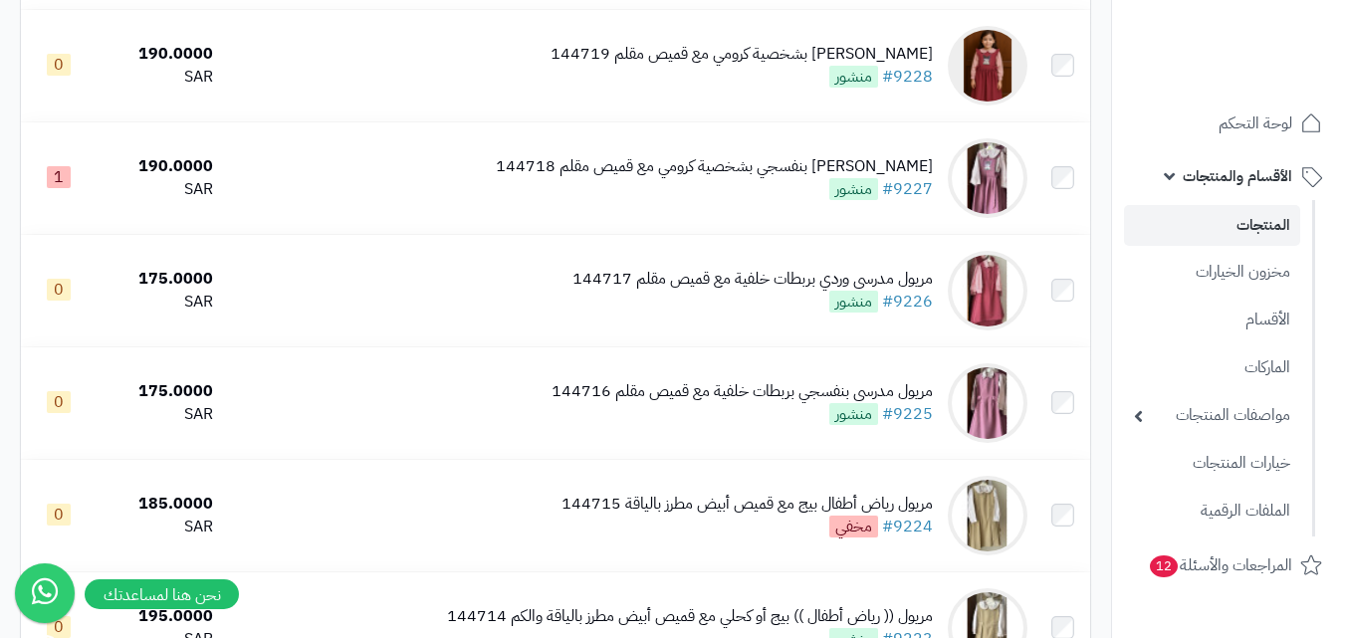
scroll to position [2091, 0]
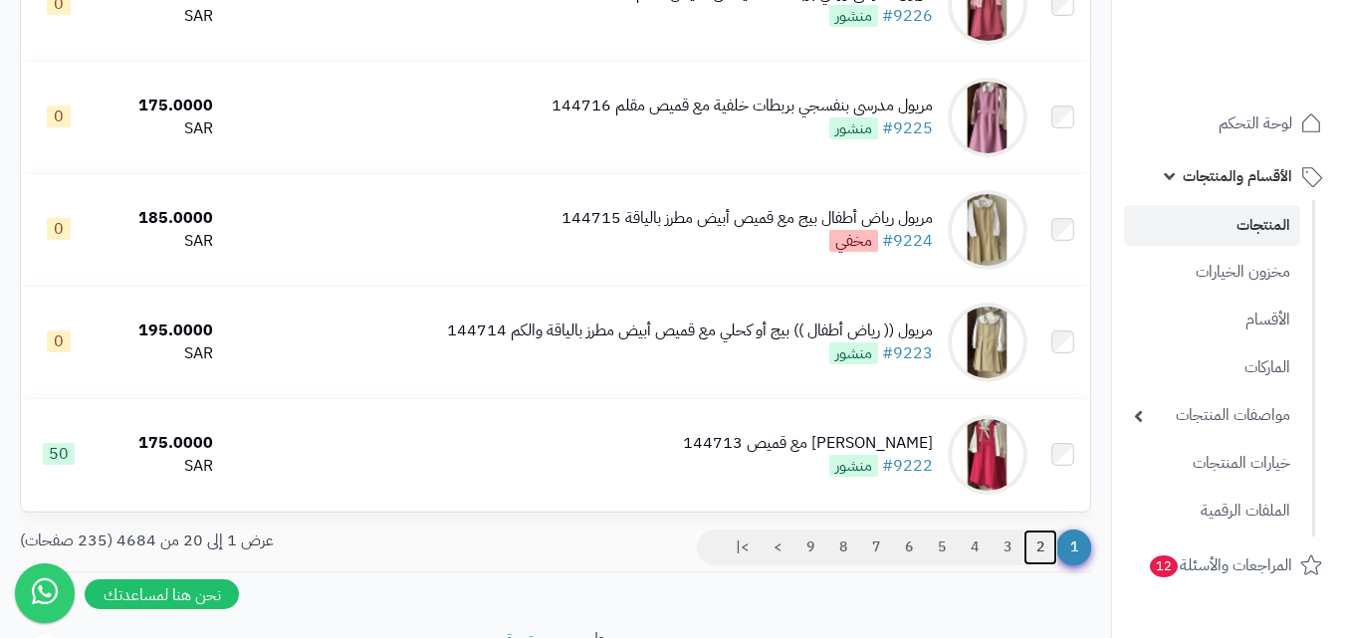
click at [1032, 554] on link "2" at bounding box center [1041, 548] width 34 height 36
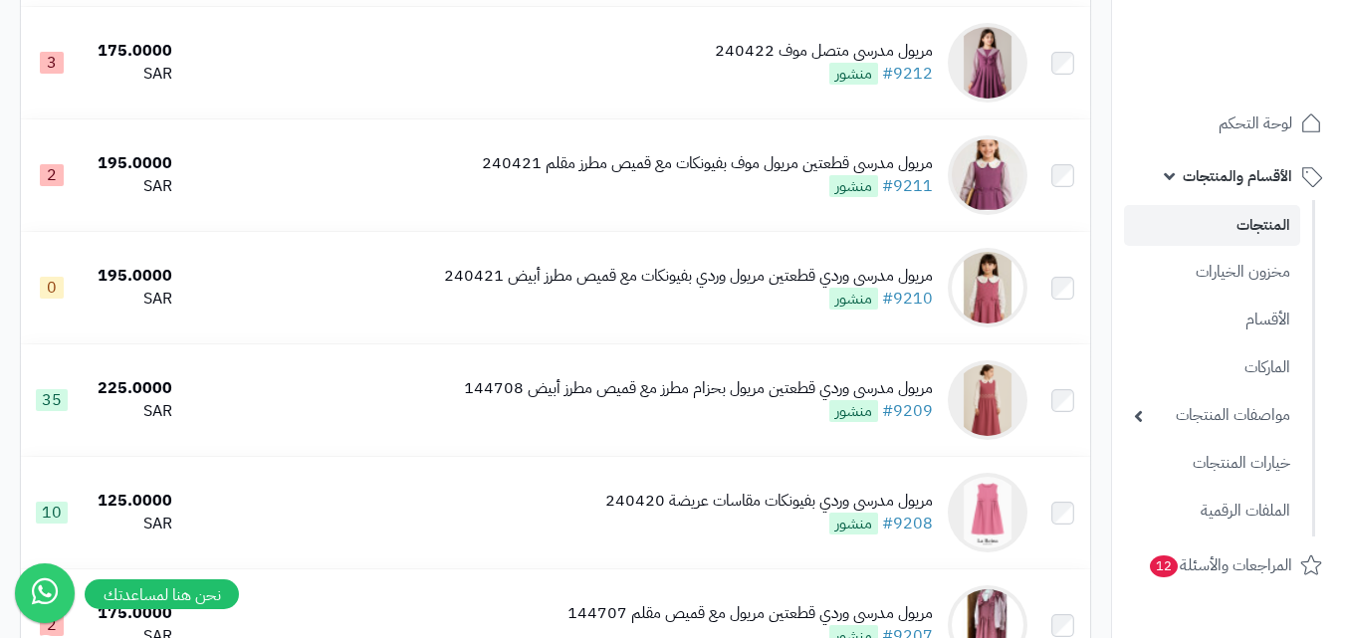
scroll to position [1295, 0]
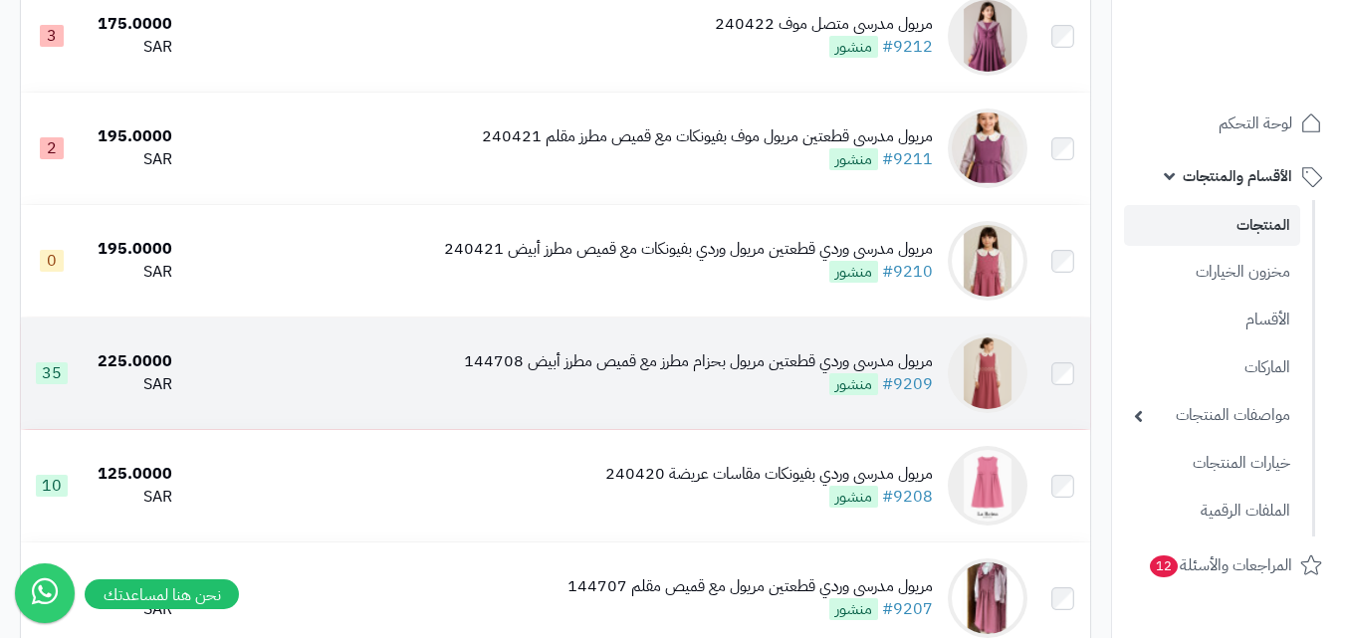
click at [1008, 378] on img at bounding box center [988, 374] width 80 height 80
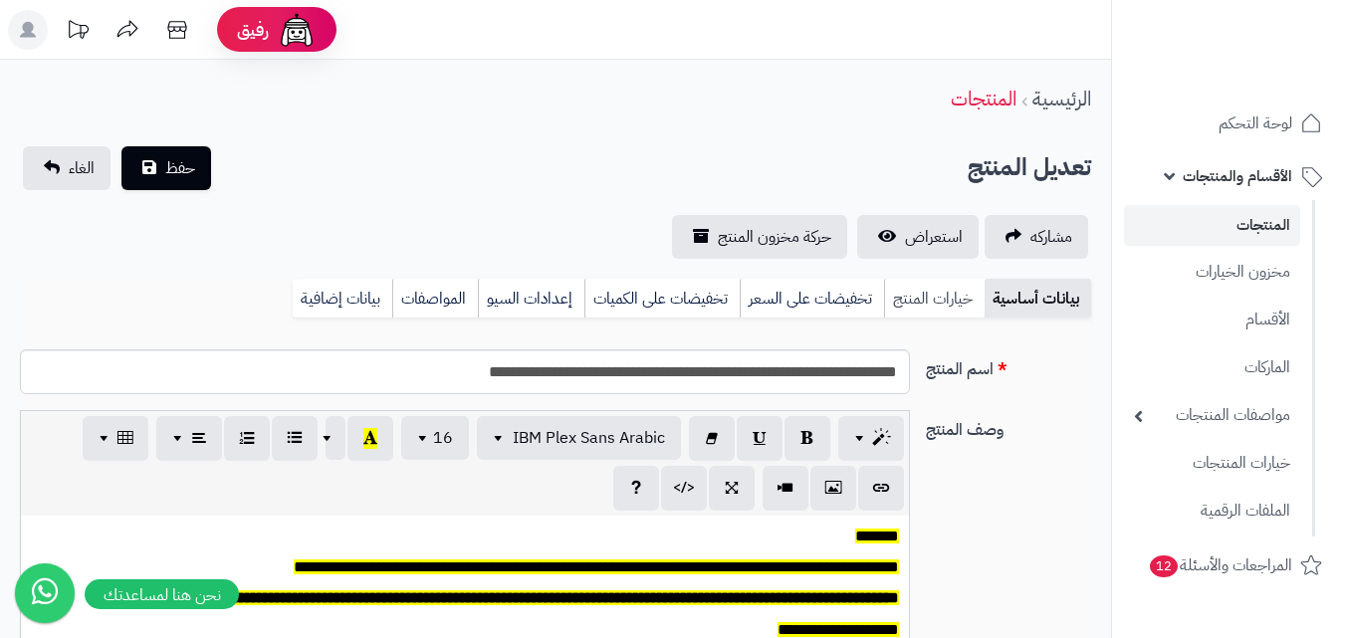
scroll to position [164, 0]
click at [929, 284] on link "خيارات المنتج" at bounding box center [934, 299] width 101 height 40
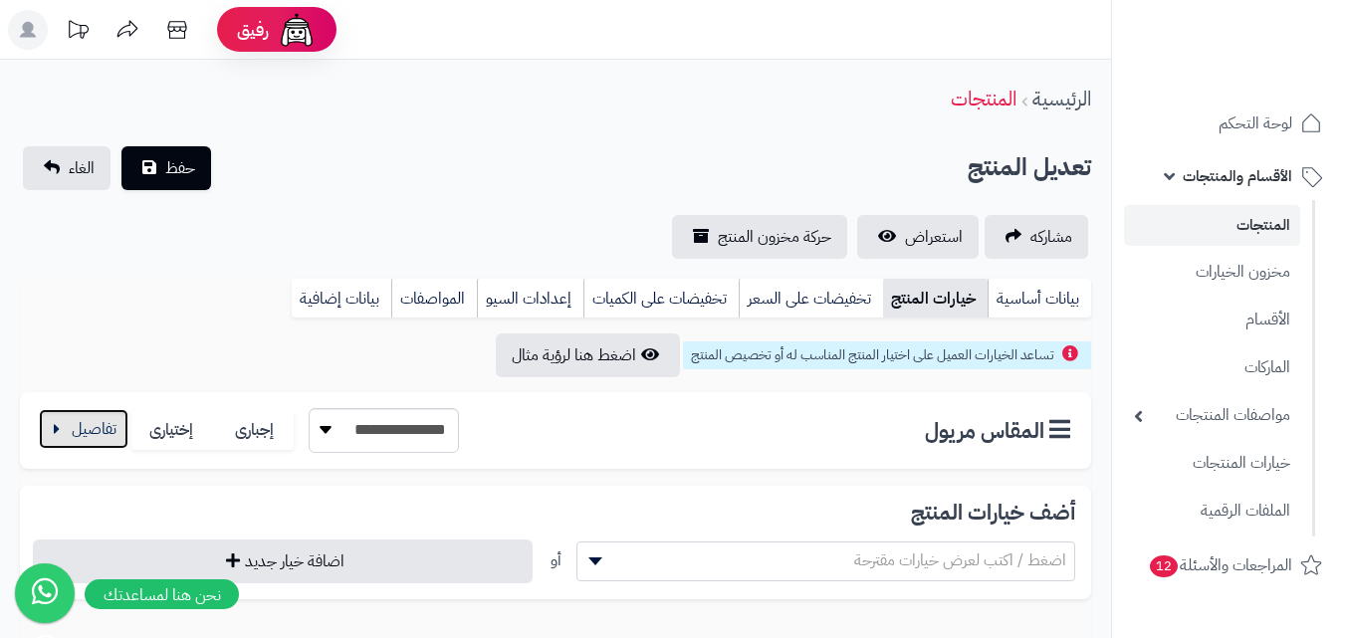
click at [105, 439] on button "button" at bounding box center [84, 429] width 90 height 40
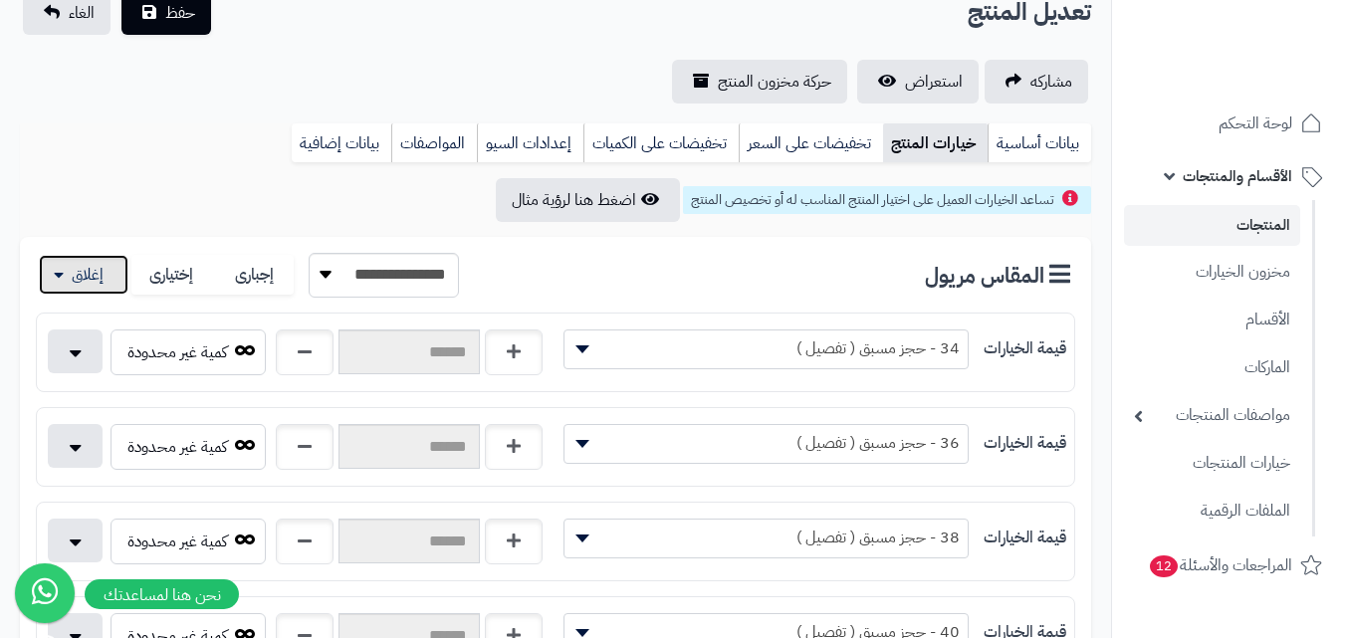
scroll to position [100, 0]
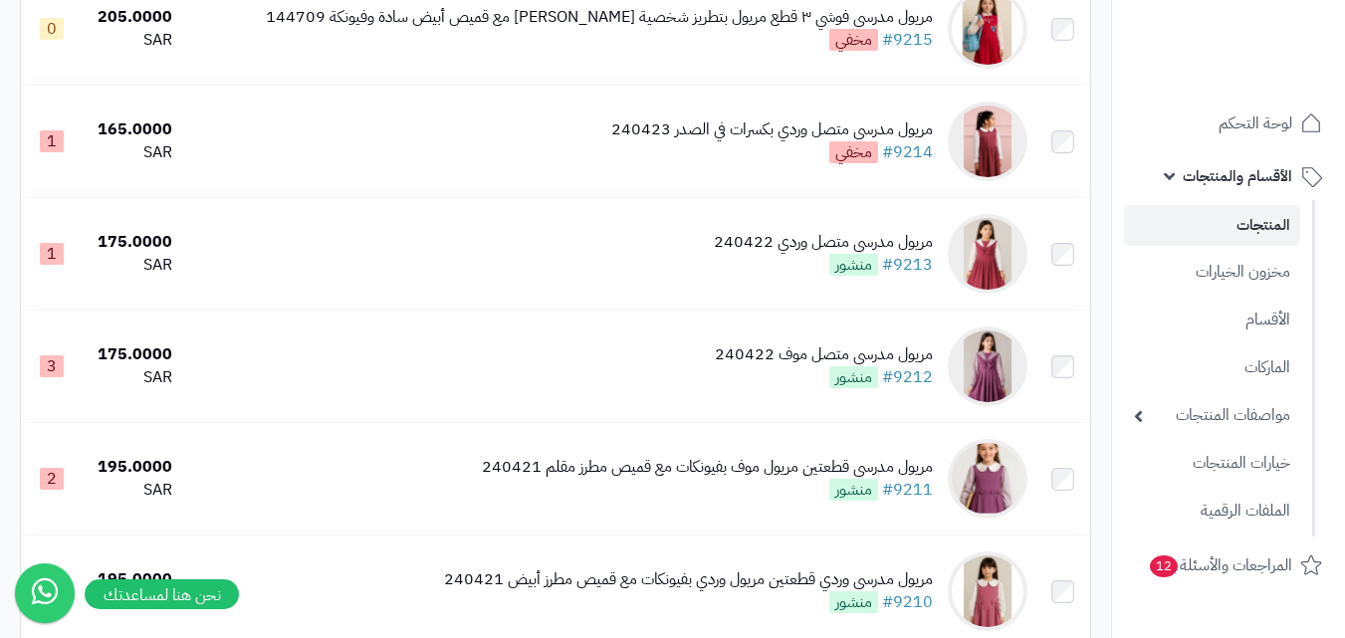
scroll to position [896, 0]
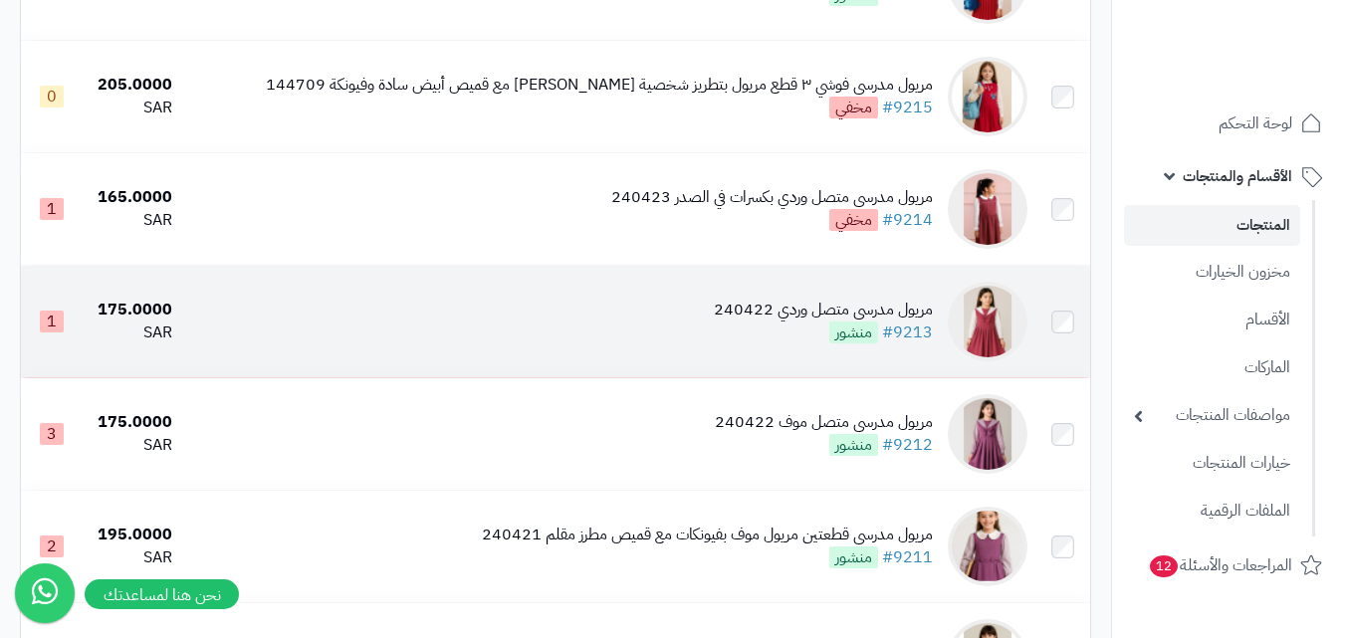
click at [997, 358] on img at bounding box center [988, 322] width 80 height 80
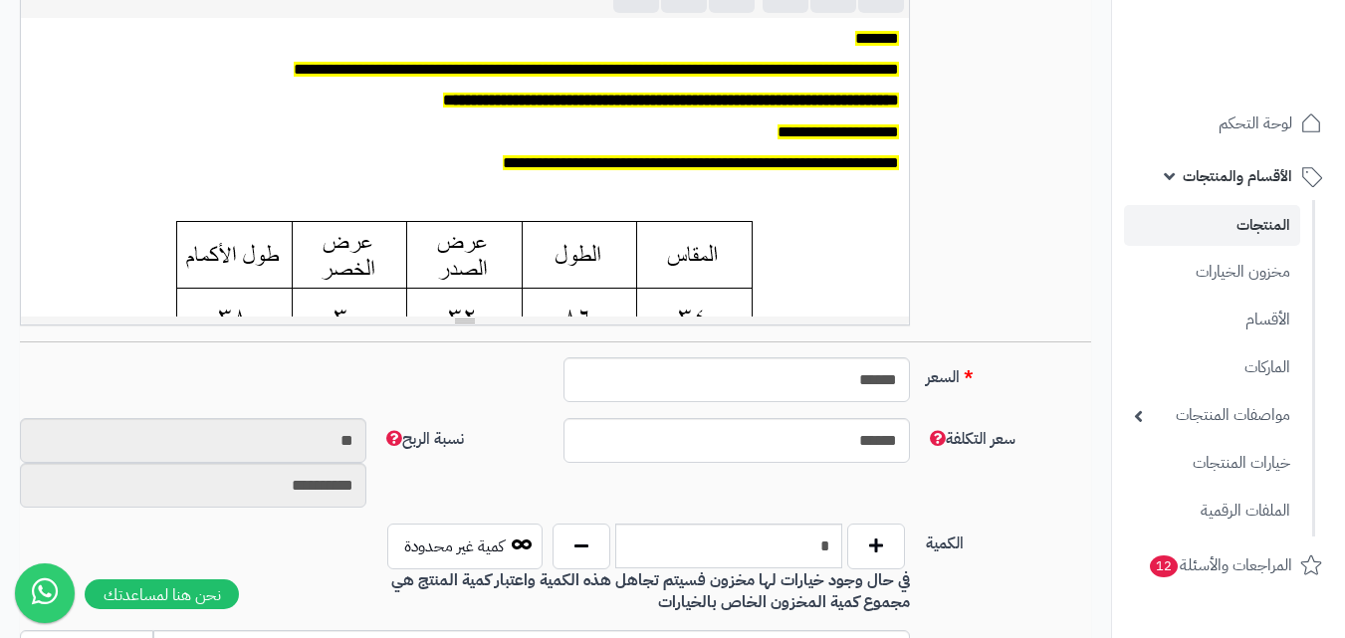
scroll to position [164, 0]
click at [880, 550] on button "button" at bounding box center [876, 546] width 58 height 46
type input "*"
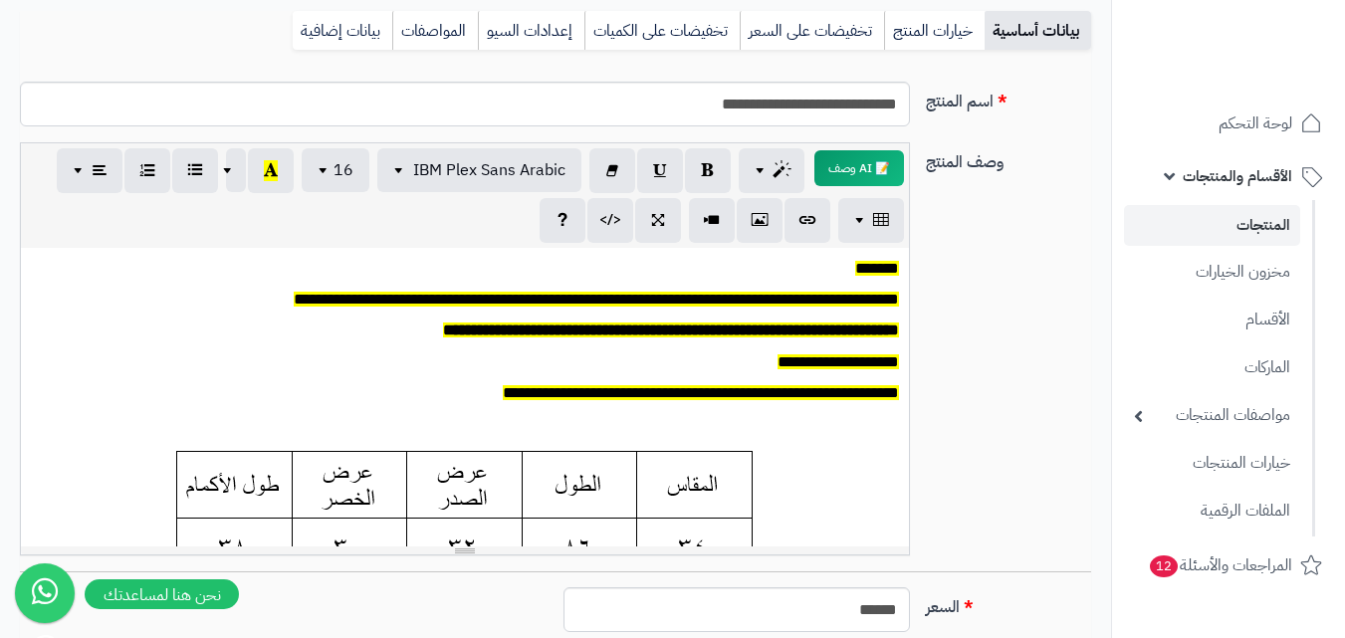
scroll to position [0, 0]
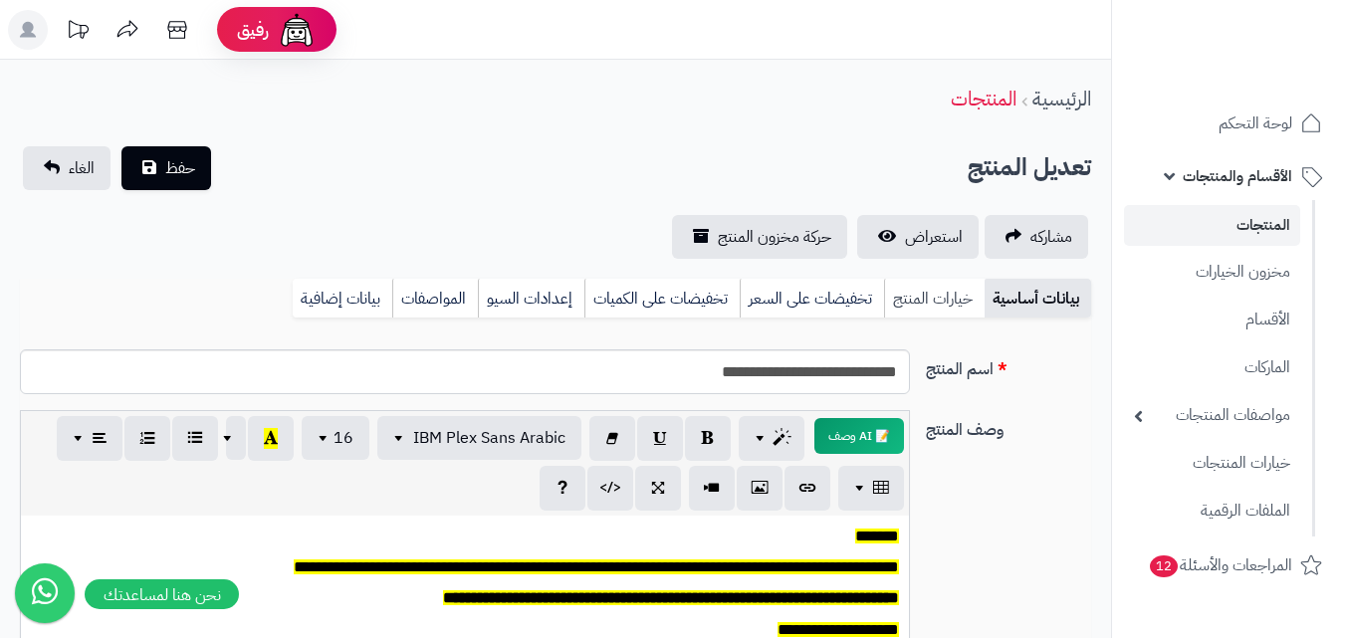
click at [937, 311] on link "خيارات المنتج" at bounding box center [934, 299] width 101 height 40
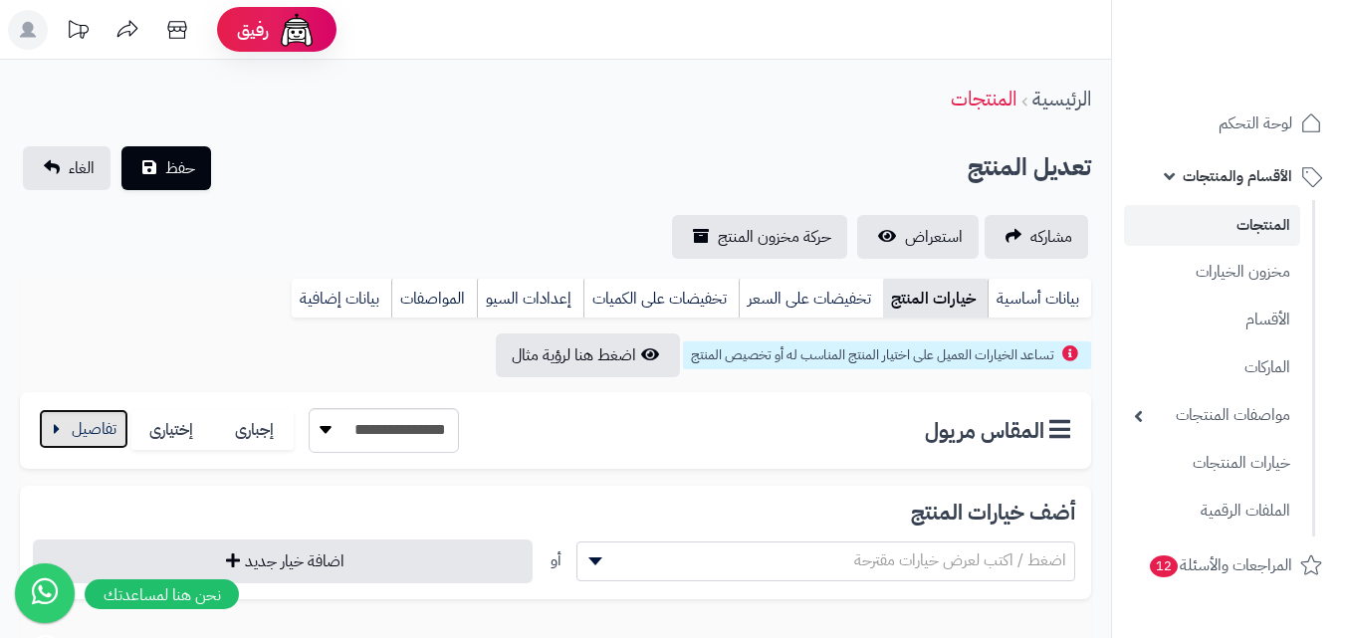
click at [98, 439] on button "button" at bounding box center [84, 429] width 90 height 40
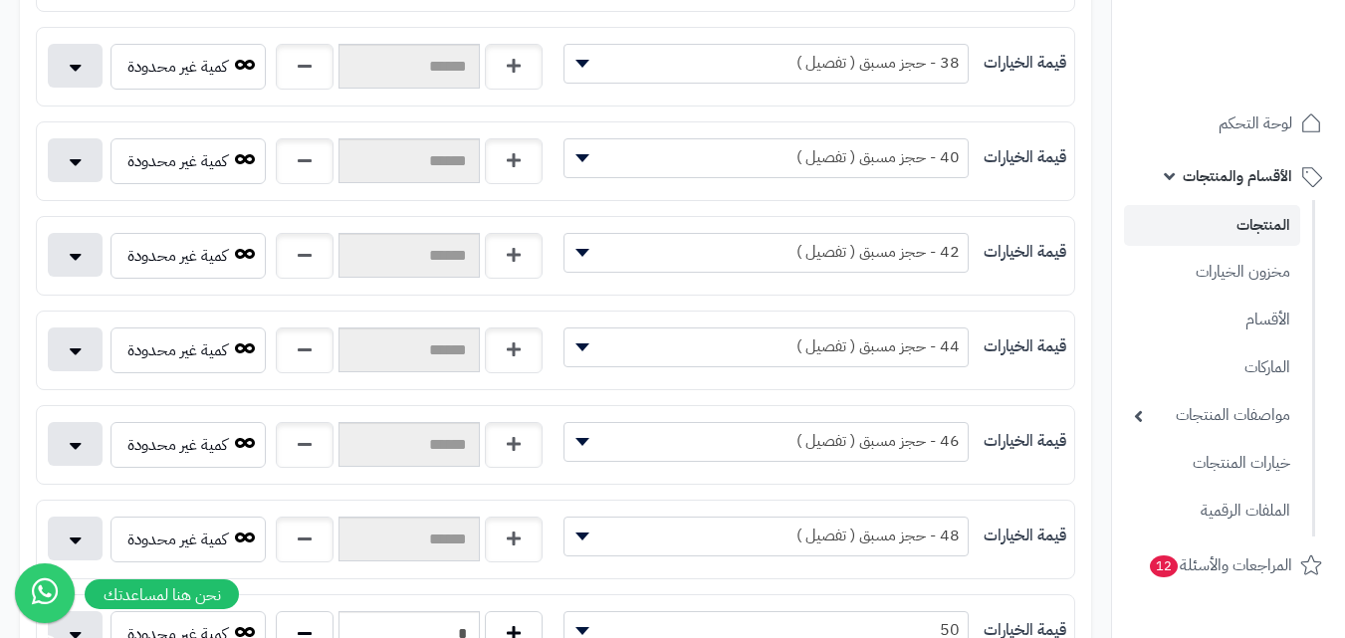
scroll to position [996, 0]
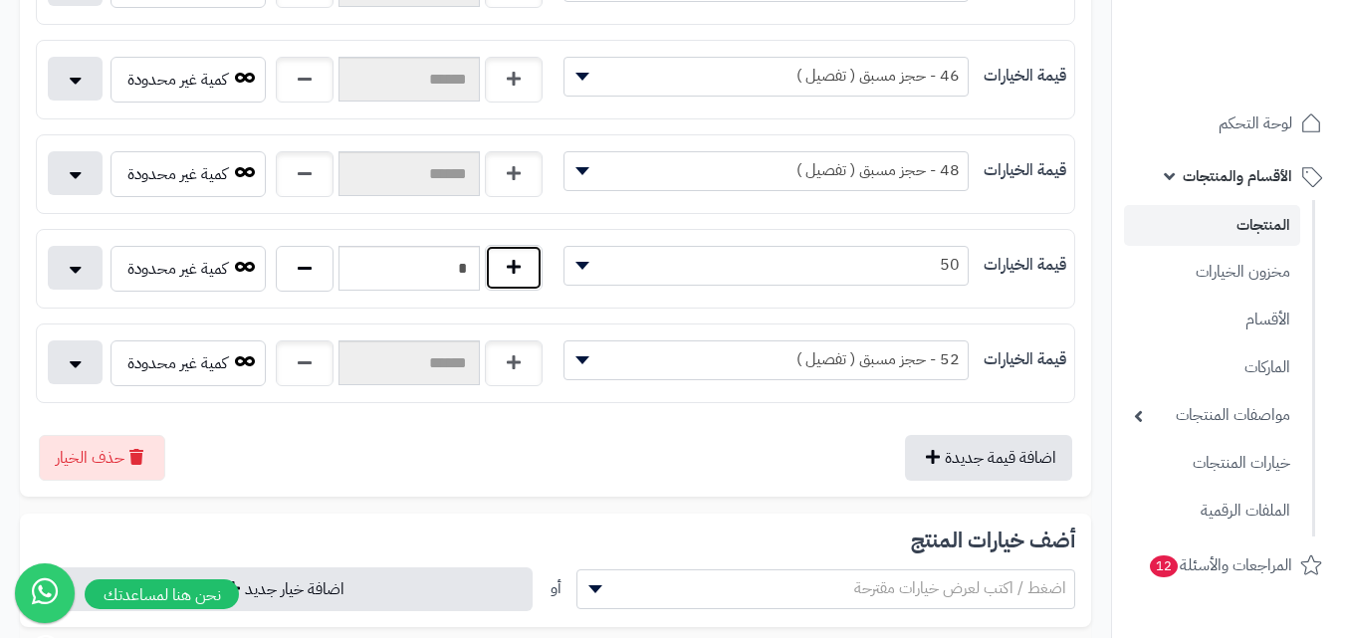
click at [506, 271] on button "button" at bounding box center [514, 268] width 58 height 46
type input "*"
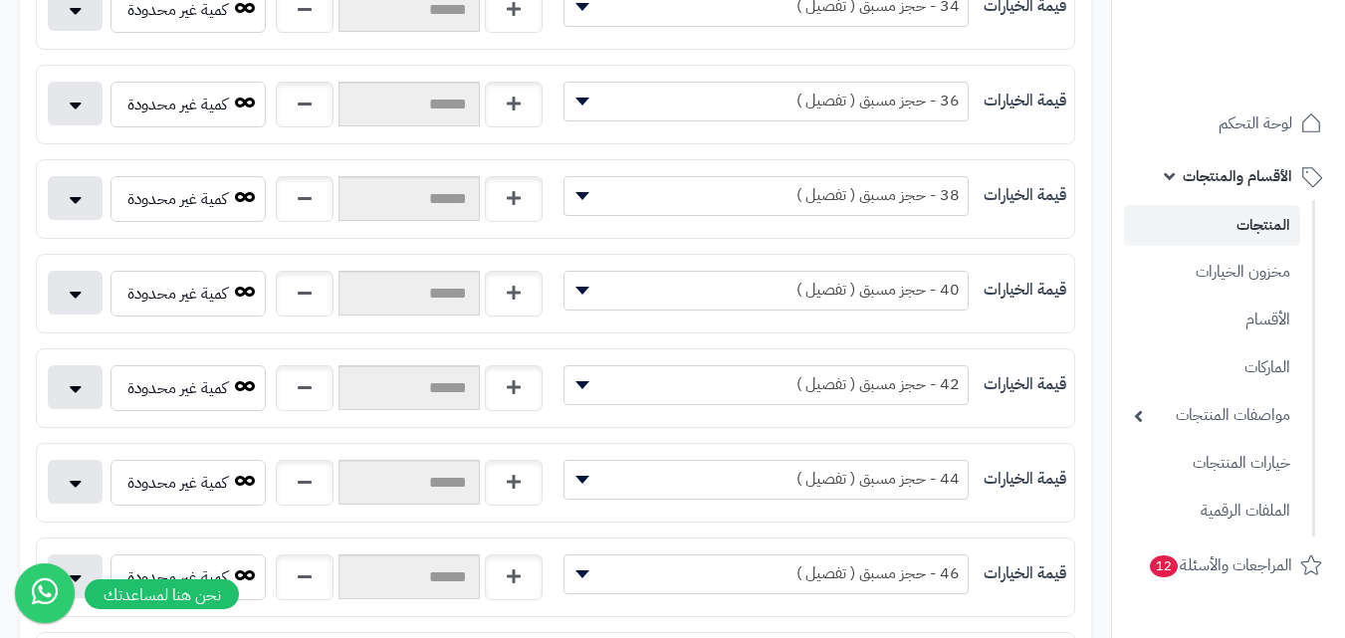
scroll to position [0, 0]
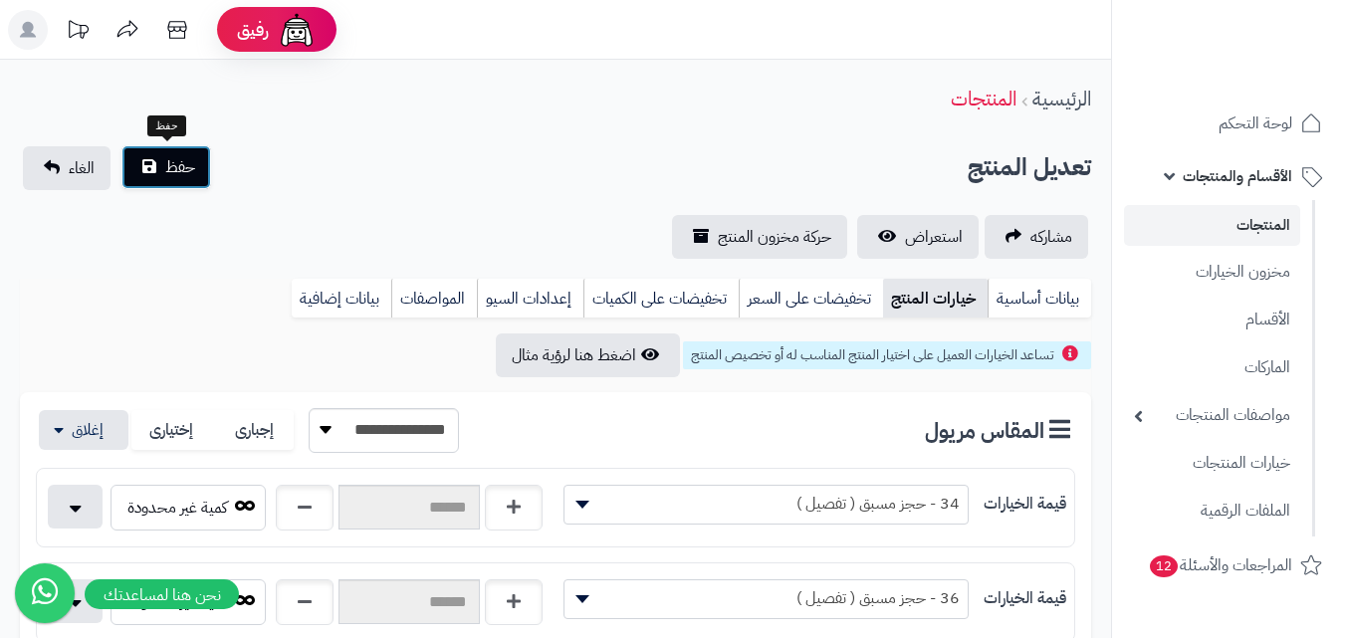
click at [185, 178] on span "حفظ" at bounding box center [180, 167] width 30 height 24
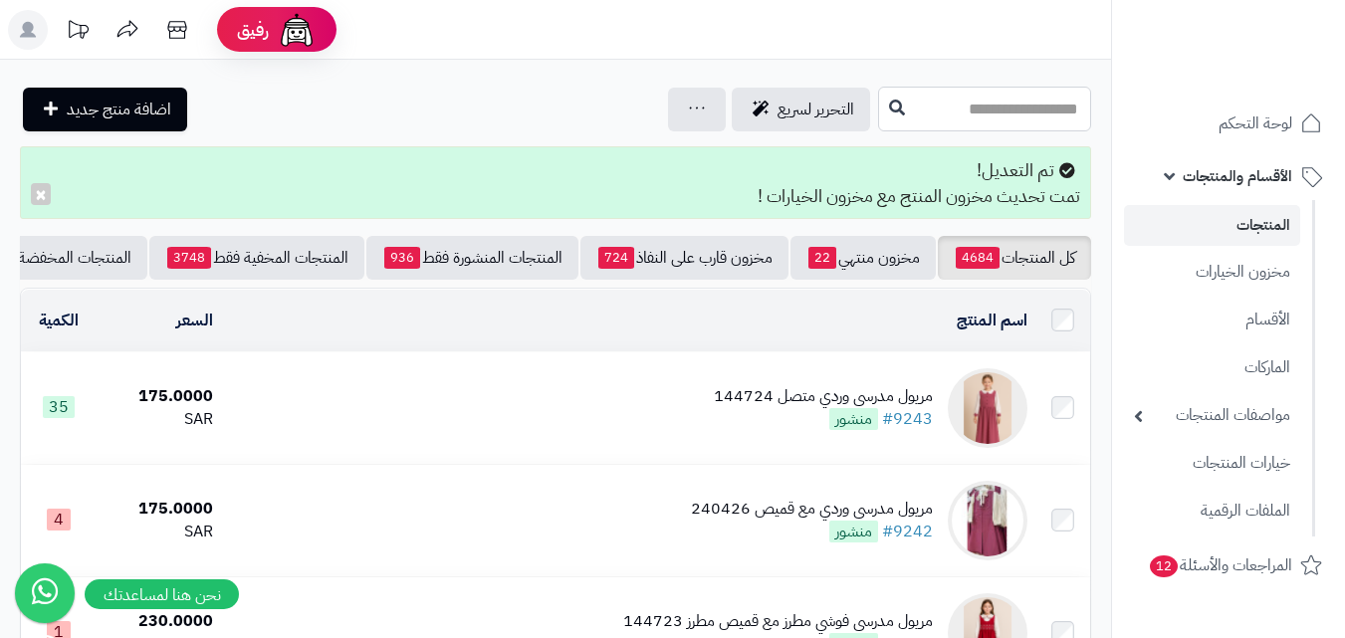
click at [1013, 103] on input "text" at bounding box center [984, 109] width 213 height 45
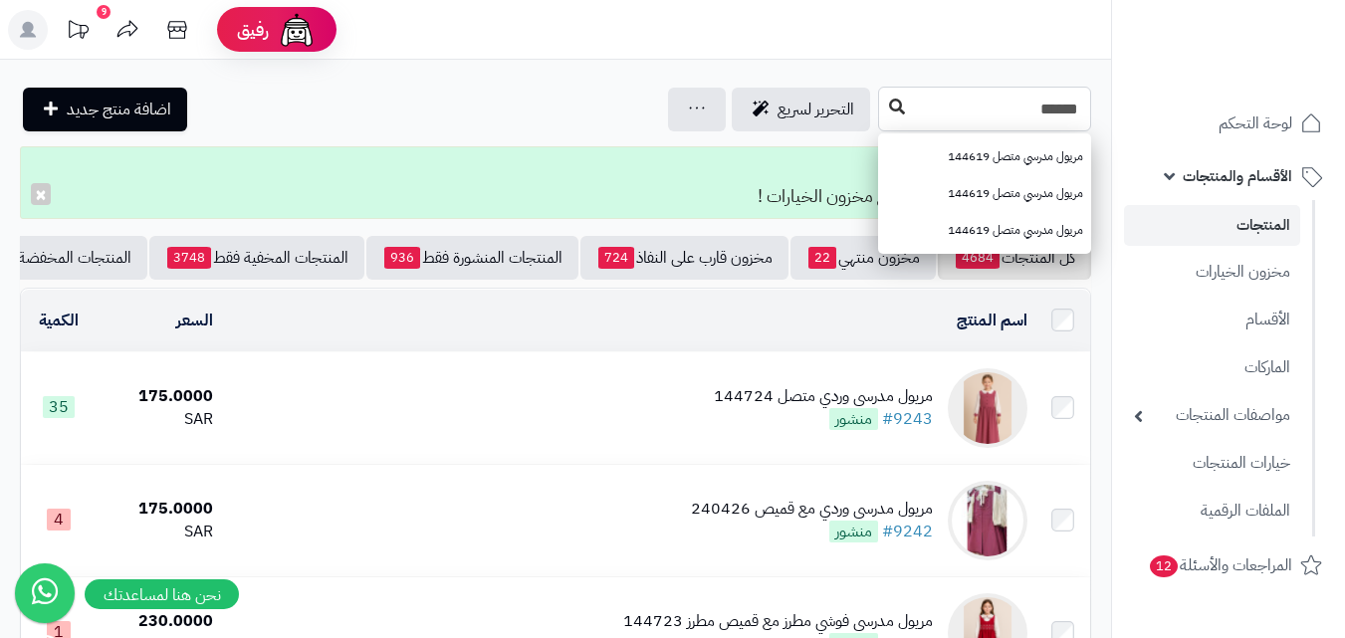
type input "******"
click at [882, 96] on button at bounding box center [897, 108] width 30 height 38
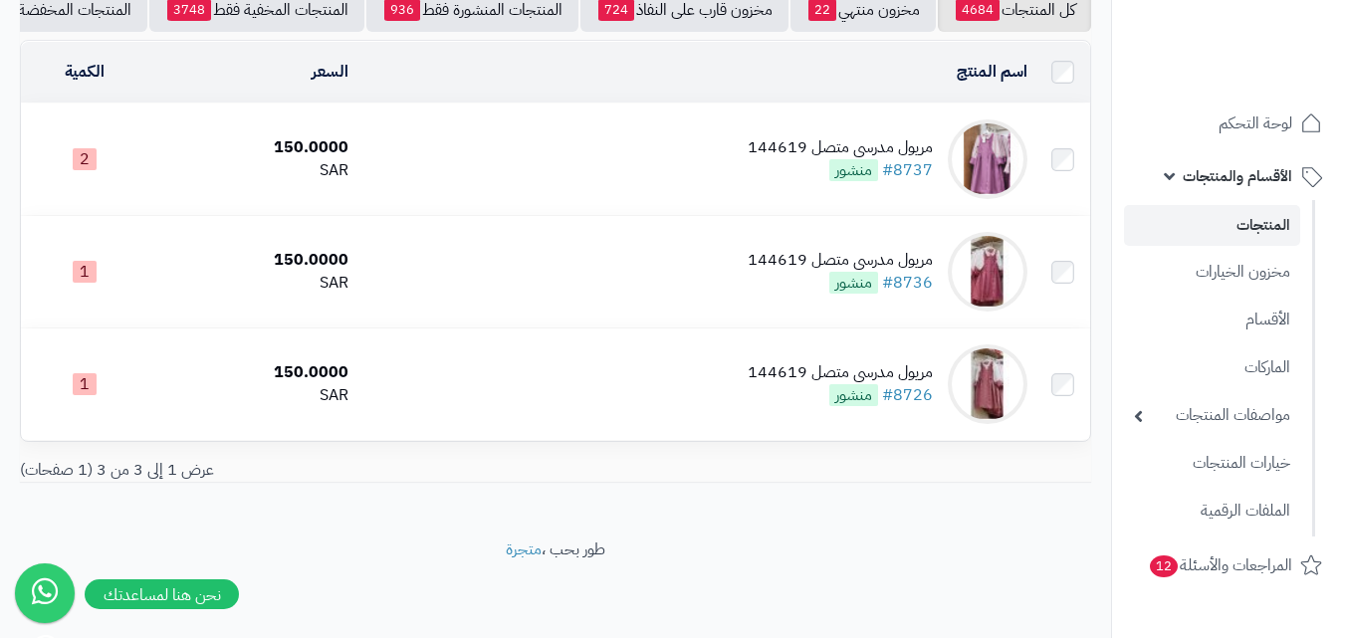
scroll to position [170, 0]
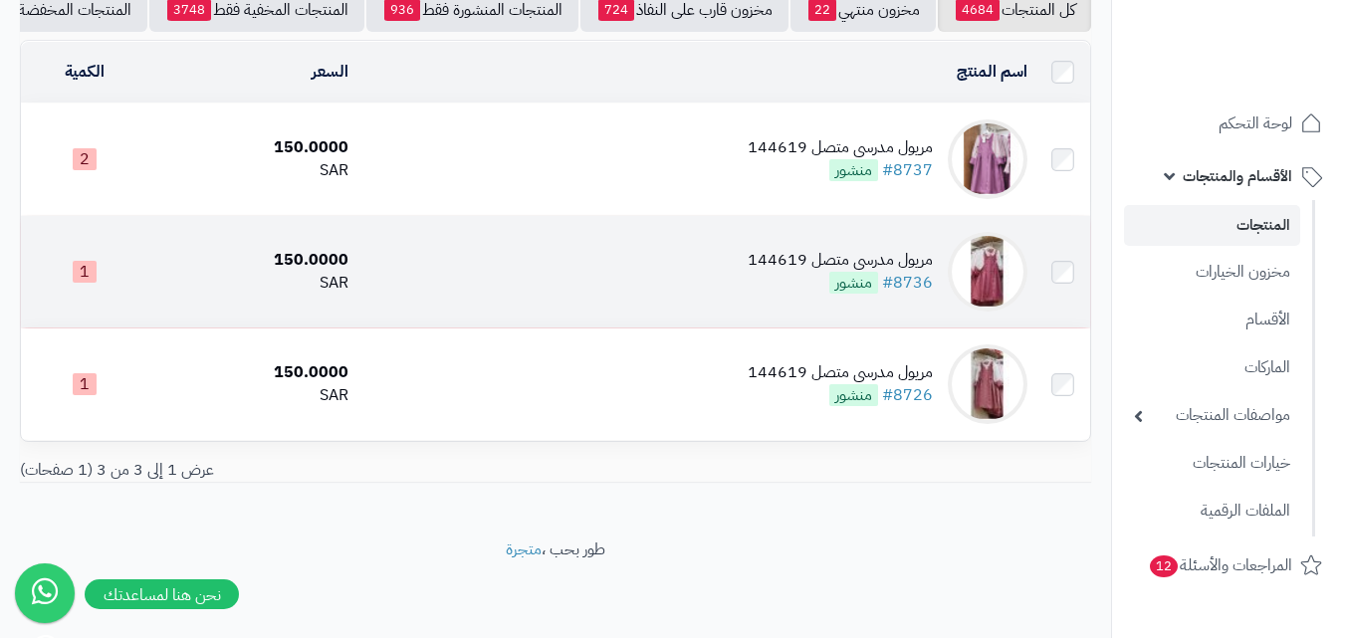
click at [993, 282] on img at bounding box center [988, 272] width 80 height 80
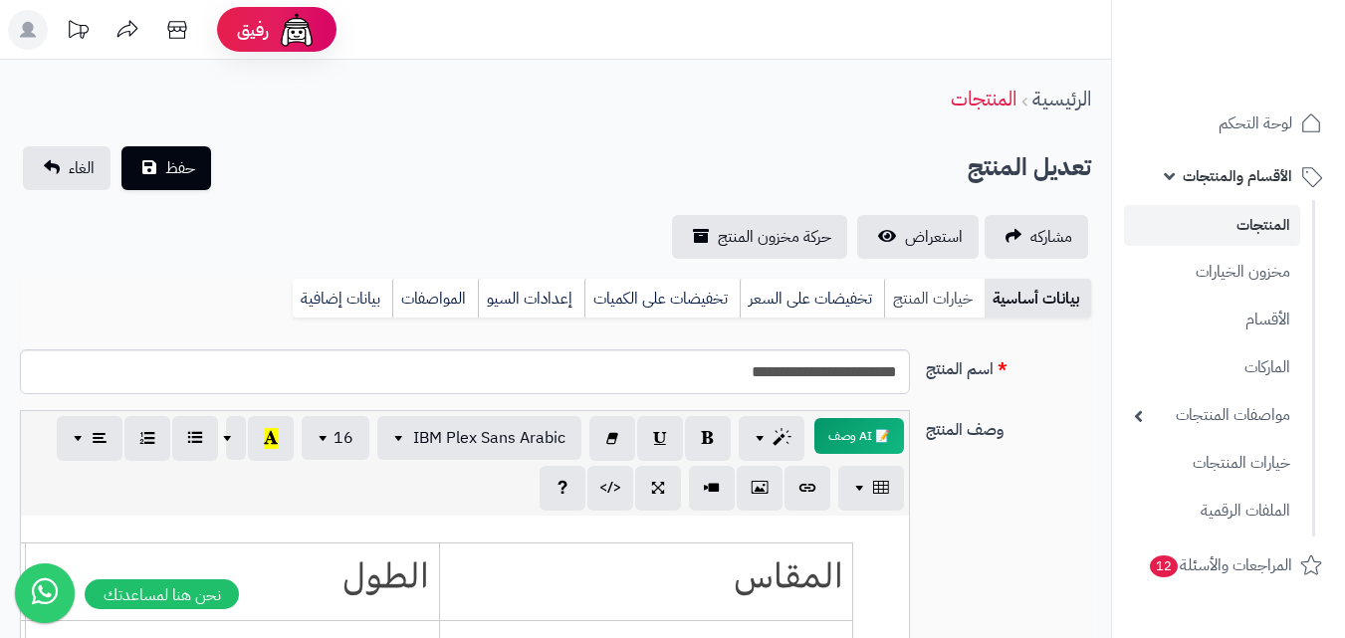
click at [947, 306] on link "خيارات المنتج" at bounding box center [934, 299] width 101 height 40
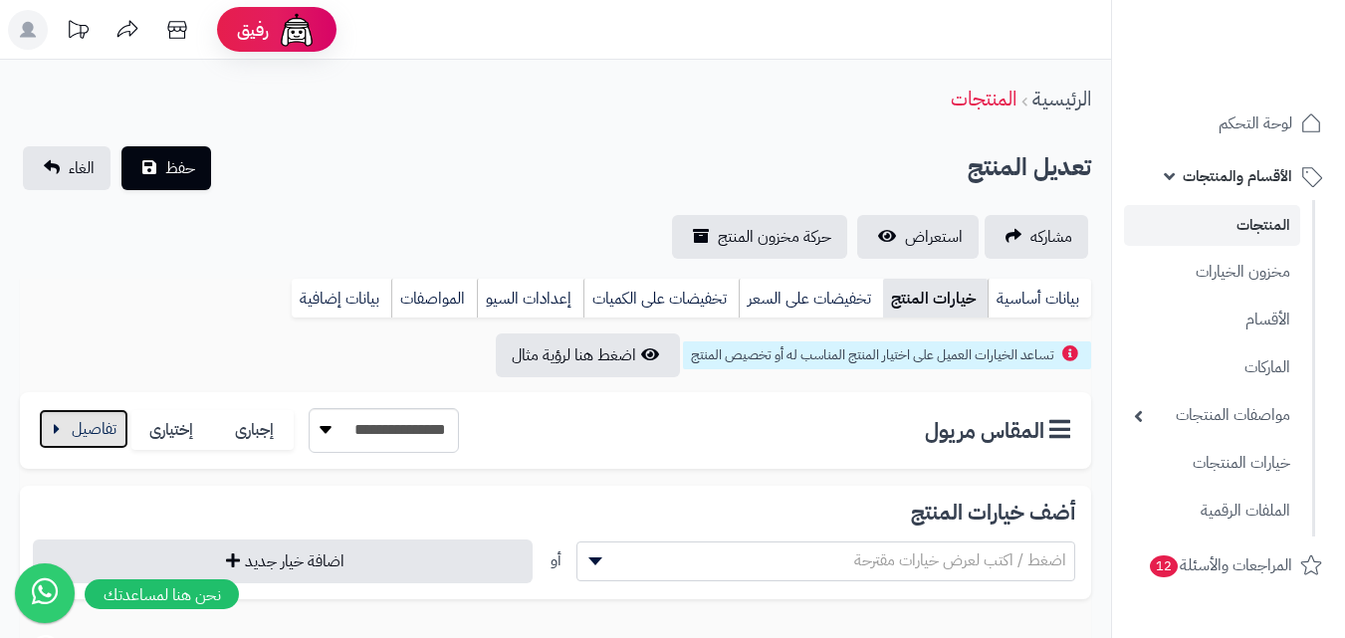
click at [99, 424] on button "button" at bounding box center [84, 429] width 90 height 40
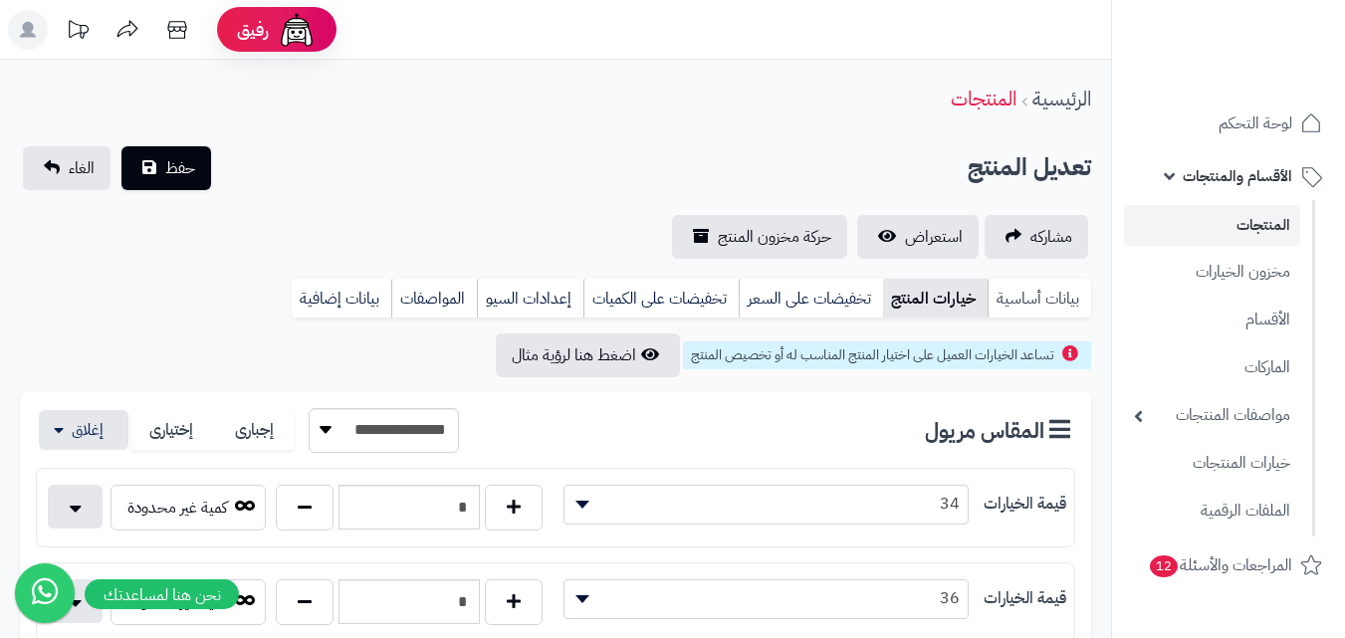
click at [1040, 300] on link "بيانات أساسية" at bounding box center [1040, 299] width 104 height 40
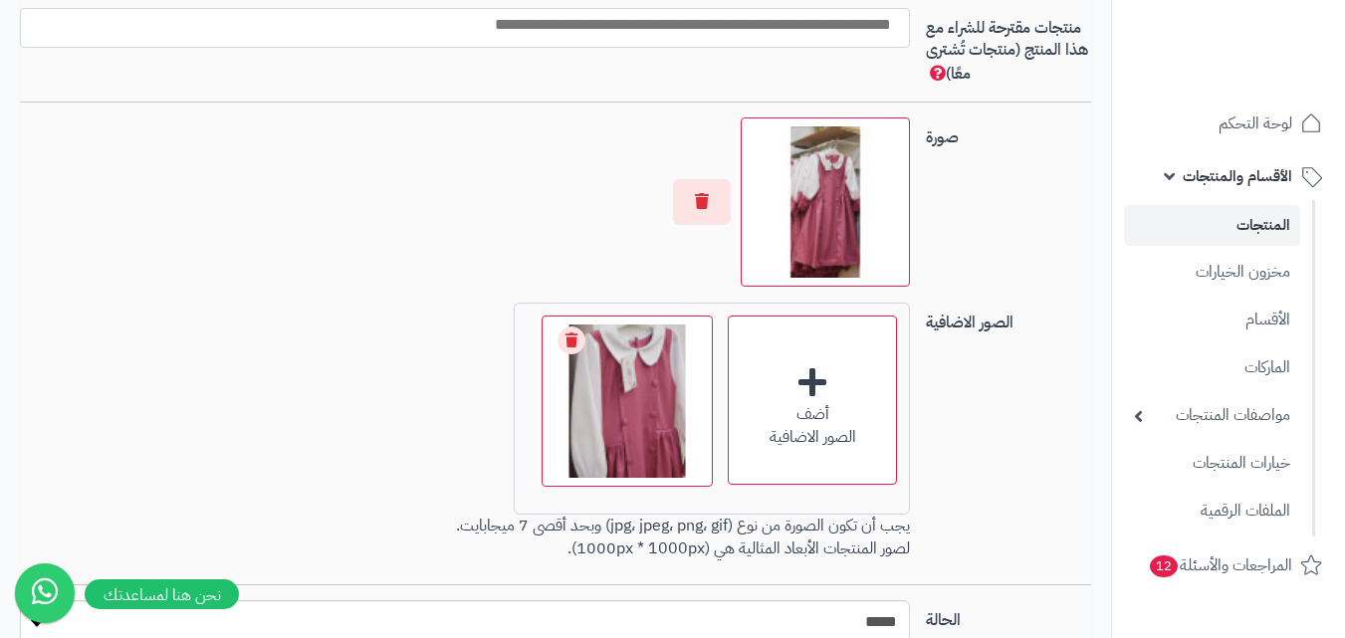
scroll to position [1495, 0]
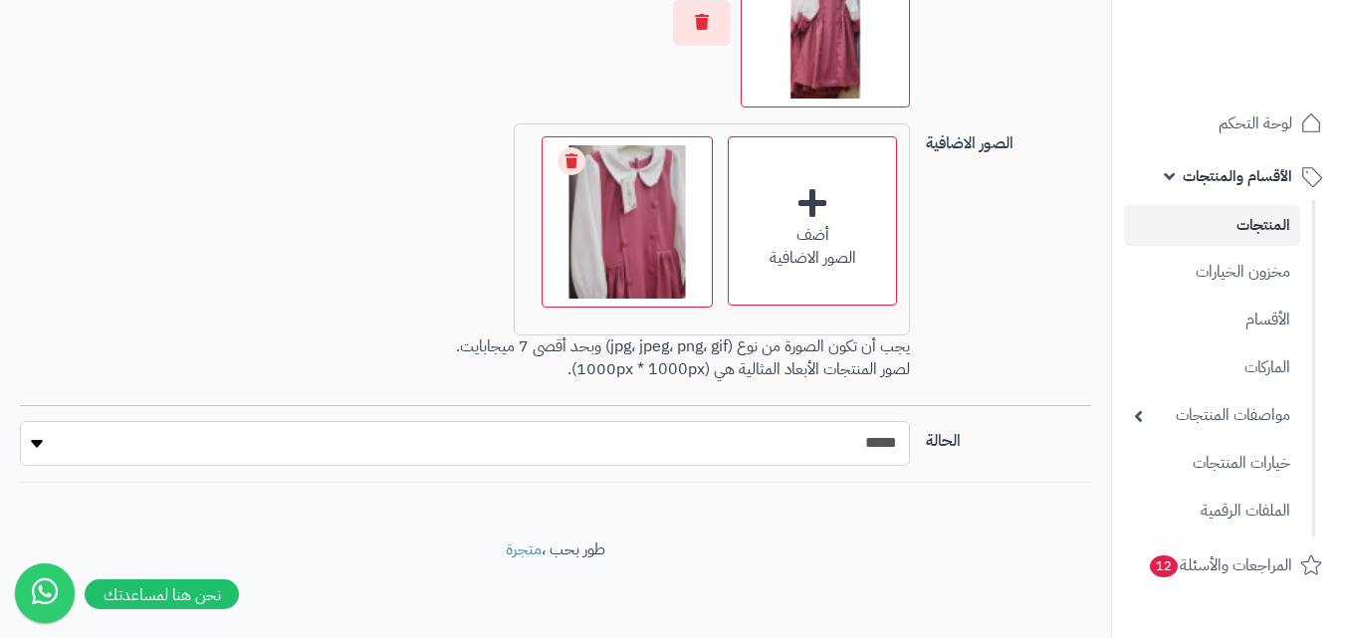
click at [855, 443] on select "***** ****" at bounding box center [465, 443] width 890 height 45
select select "*"
click at [20, 421] on select "***** ****" at bounding box center [465, 443] width 890 height 45
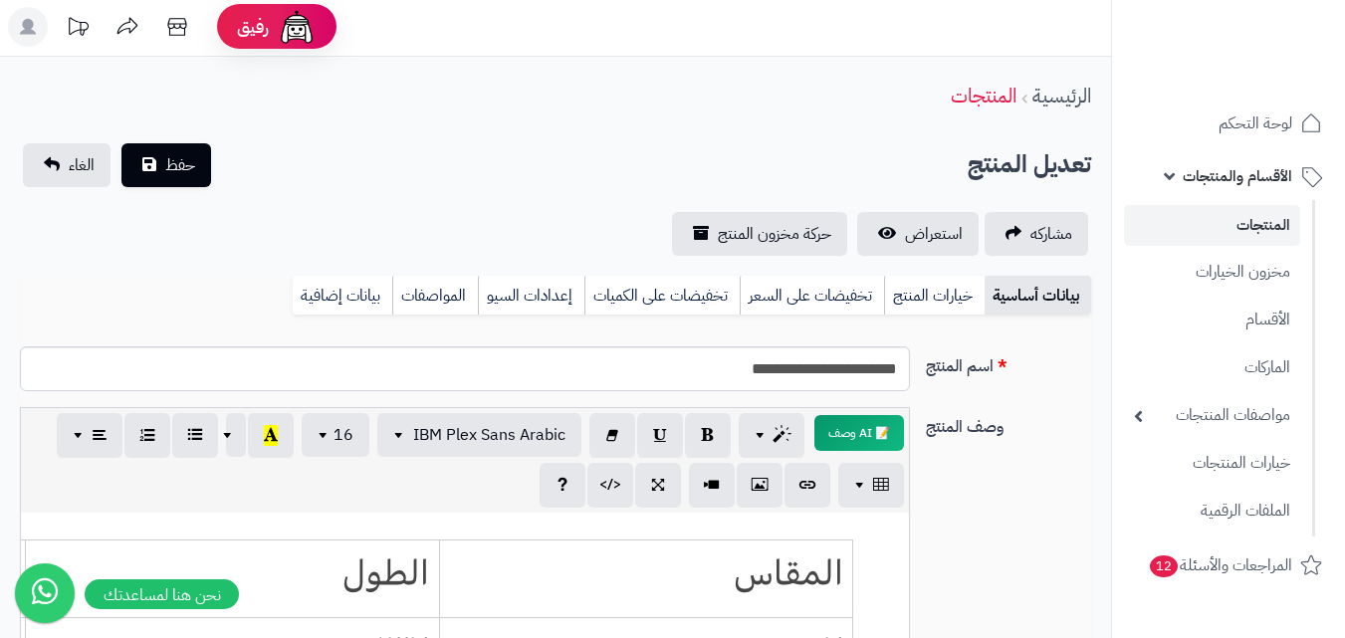
scroll to position [0, 0]
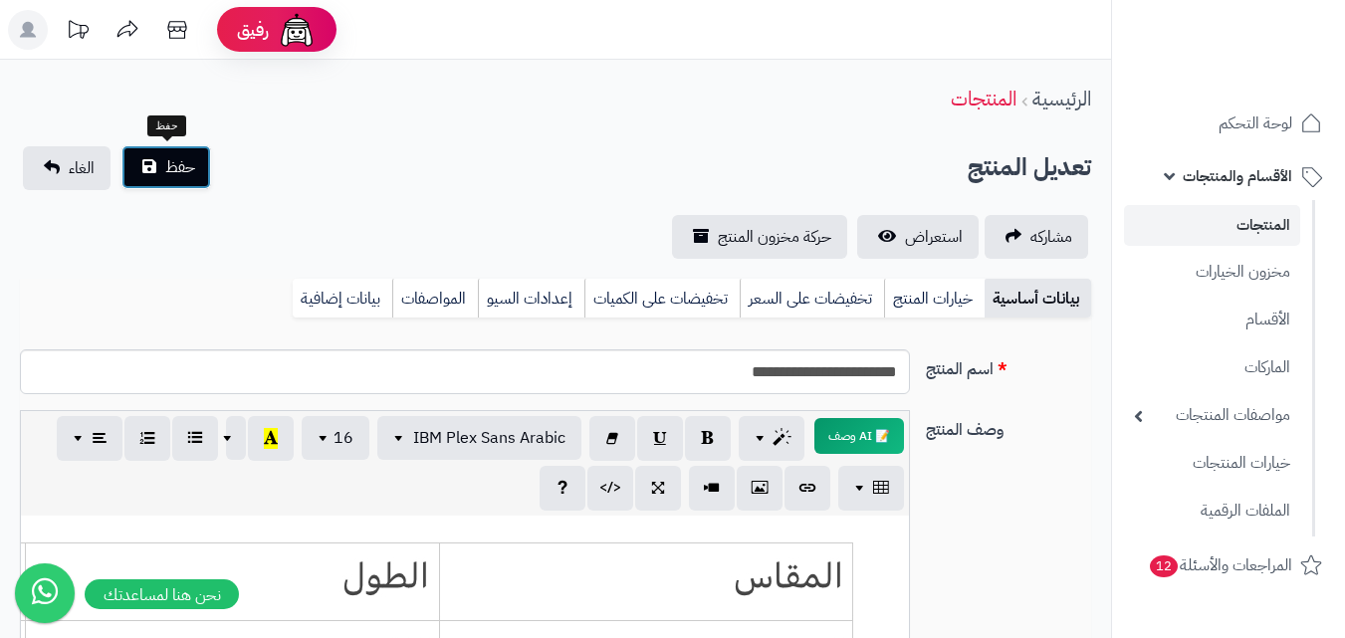
click at [194, 170] on span "حفظ" at bounding box center [180, 167] width 30 height 24
